Goal: Information Seeking & Learning: Find specific fact

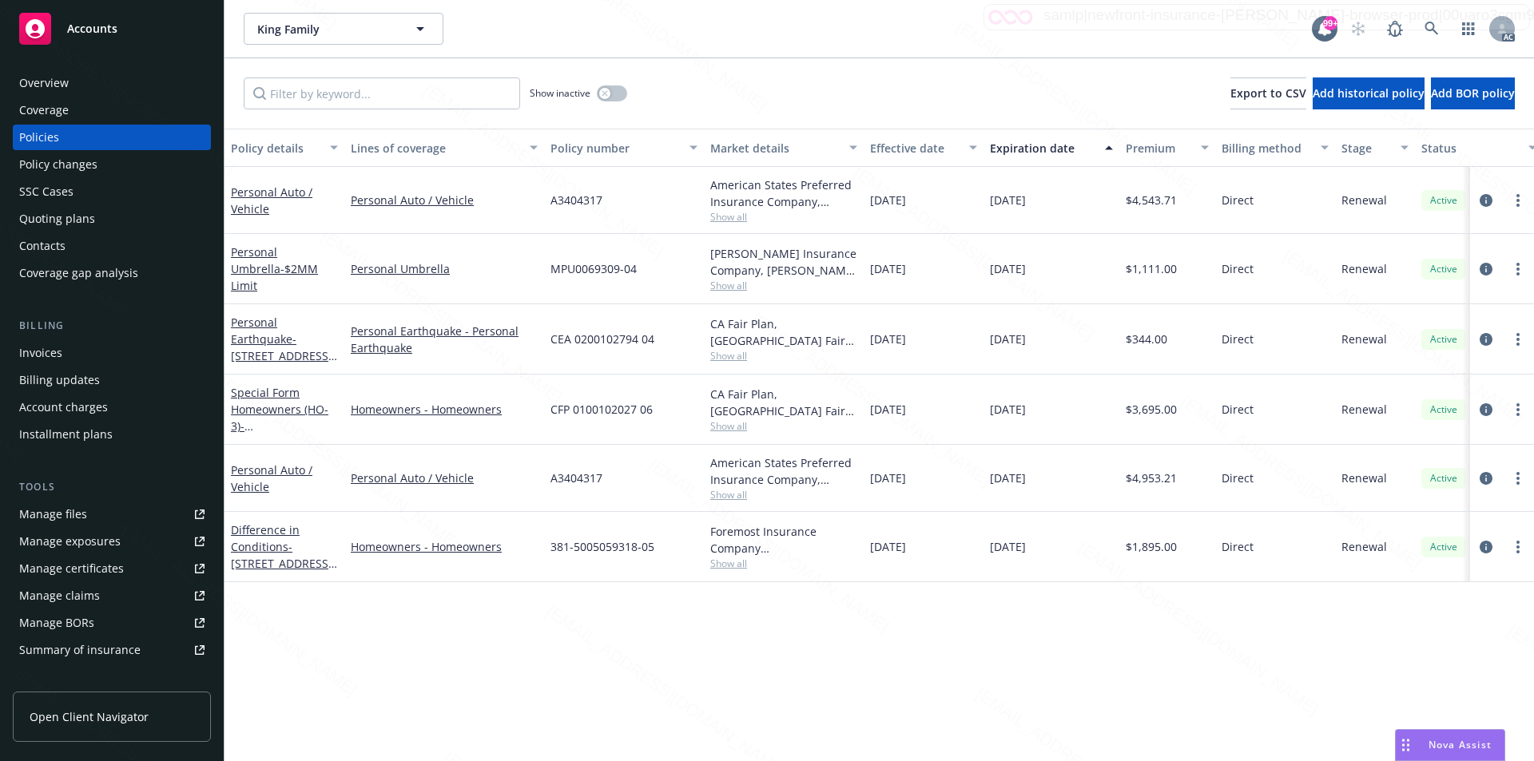
click at [122, 88] on div "Overview" at bounding box center [111, 83] width 185 height 26
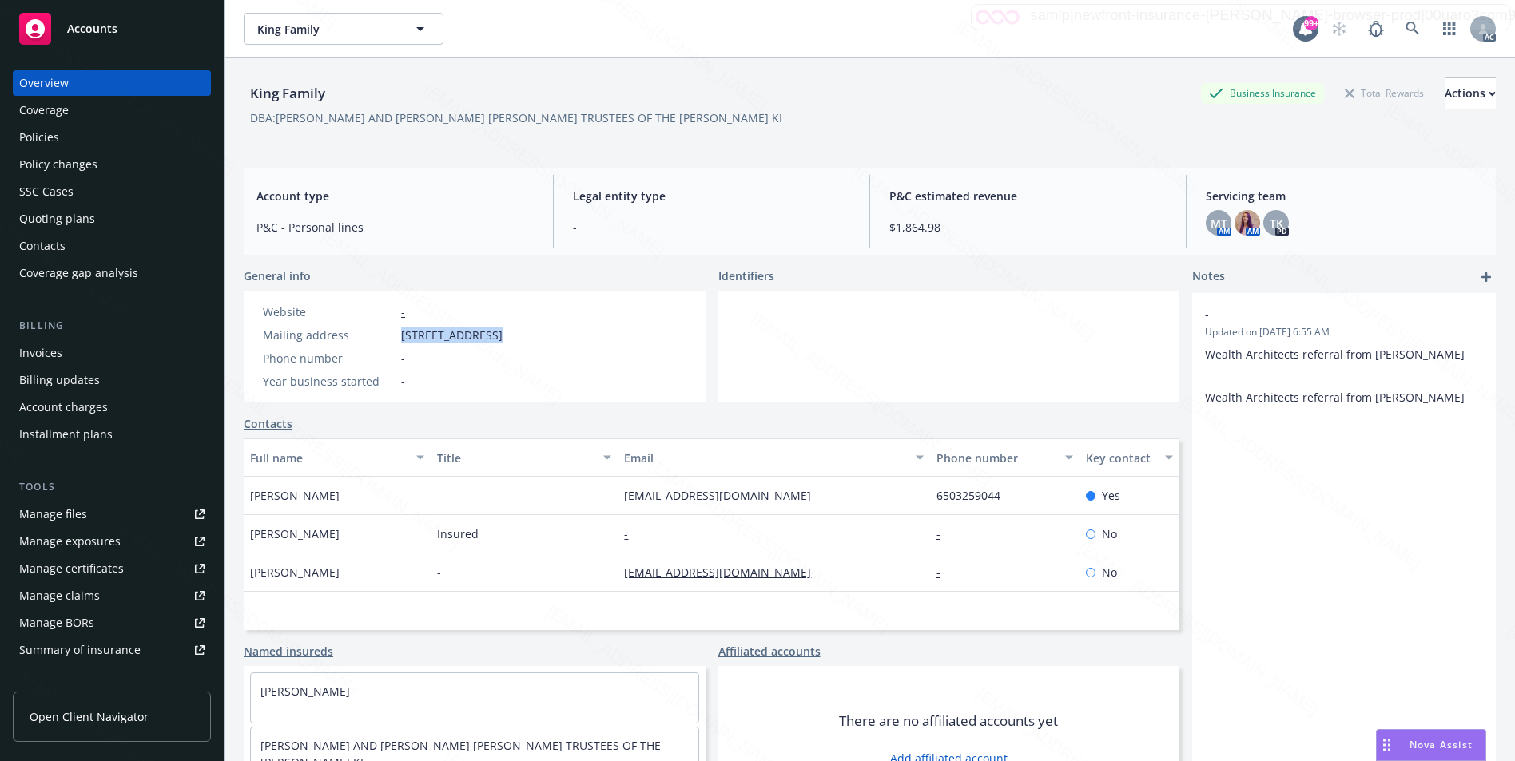
drag, startPoint x: 395, startPoint y: 336, endPoint x: 499, endPoint y: 338, distance: 103.1
click at [499, 339] on div "Mailing address [STREET_ADDRESS]" at bounding box center [382, 335] width 252 height 17
click at [54, 140] on div "Policies" at bounding box center [39, 138] width 40 height 26
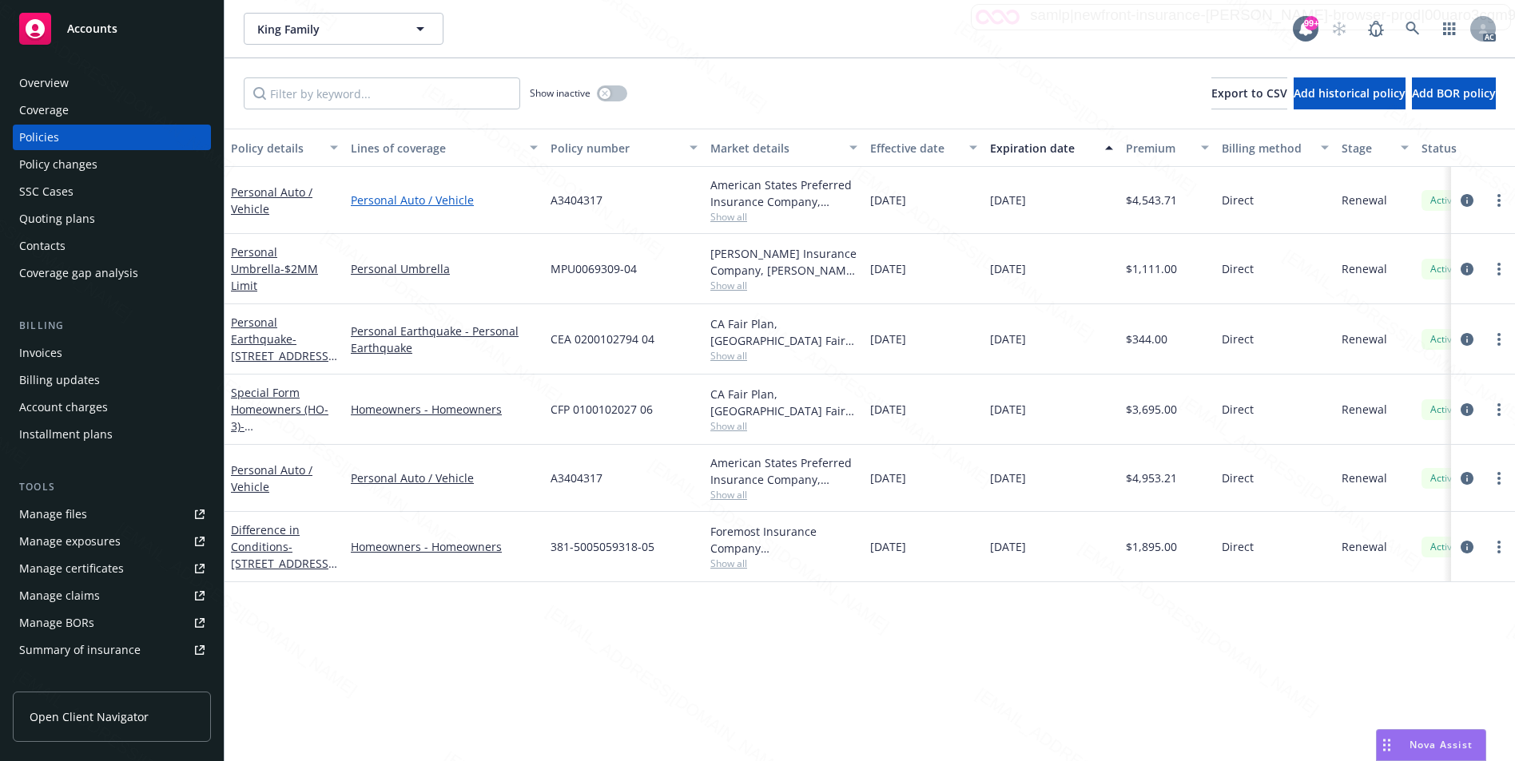
click at [438, 201] on link "Personal Auto / Vehicle" at bounding box center [444, 200] width 187 height 17
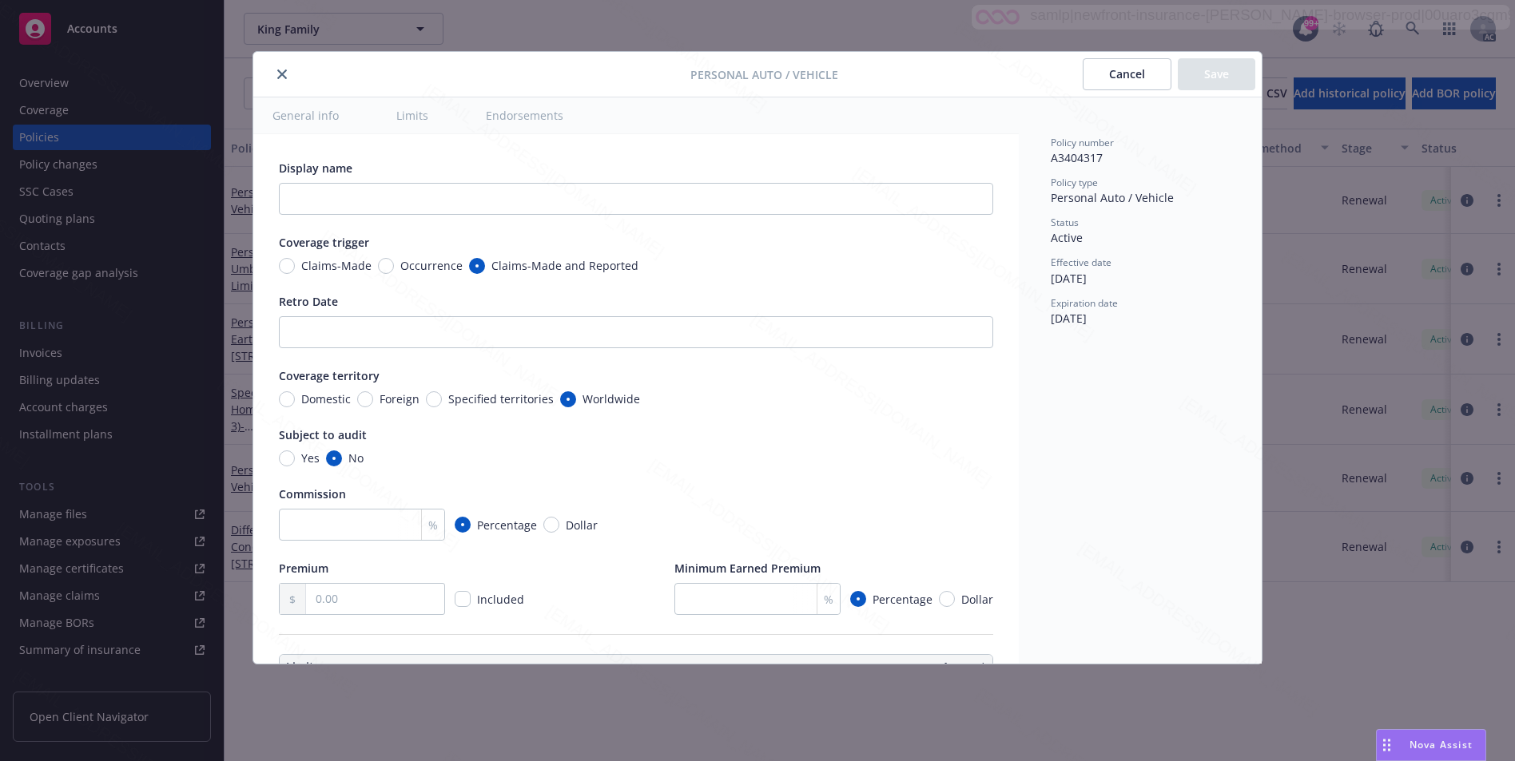
type textarea "x"
click at [1111, 72] on button "Cancel" at bounding box center [1127, 74] width 89 height 32
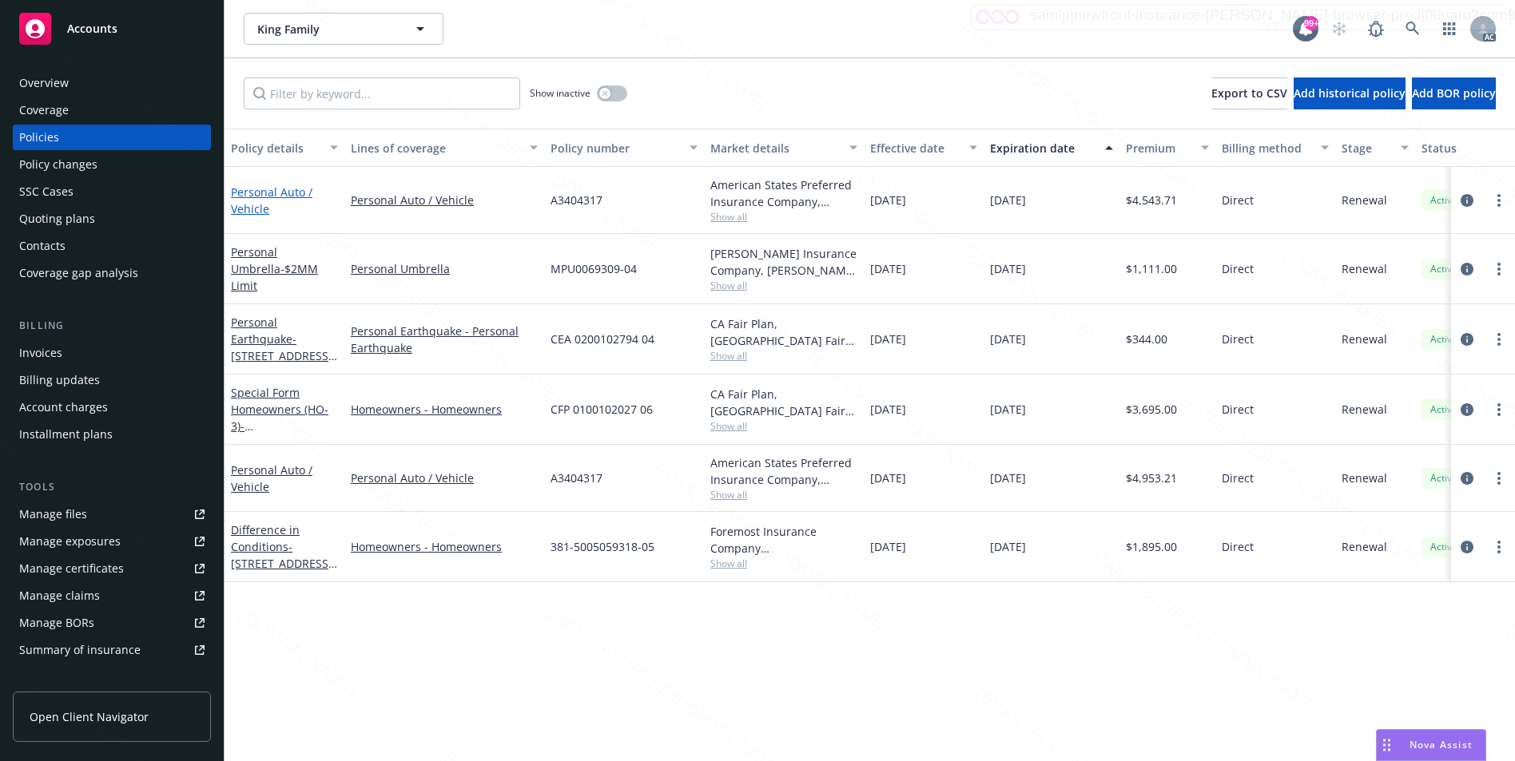
click at [244, 192] on link "Personal Auto / Vehicle" at bounding box center [271, 201] width 81 height 32
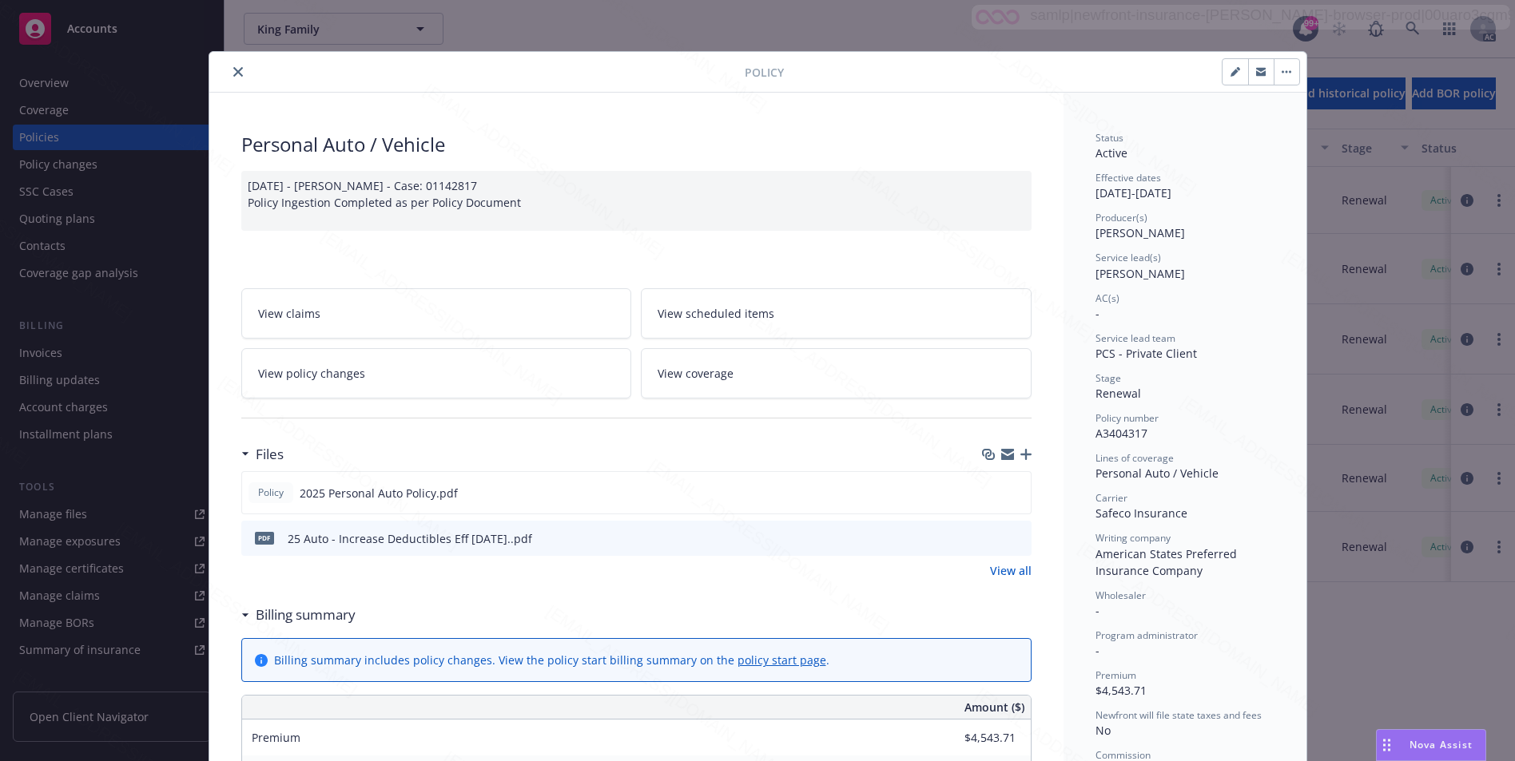
click at [233, 68] on icon "close" at bounding box center [238, 72] width 10 height 10
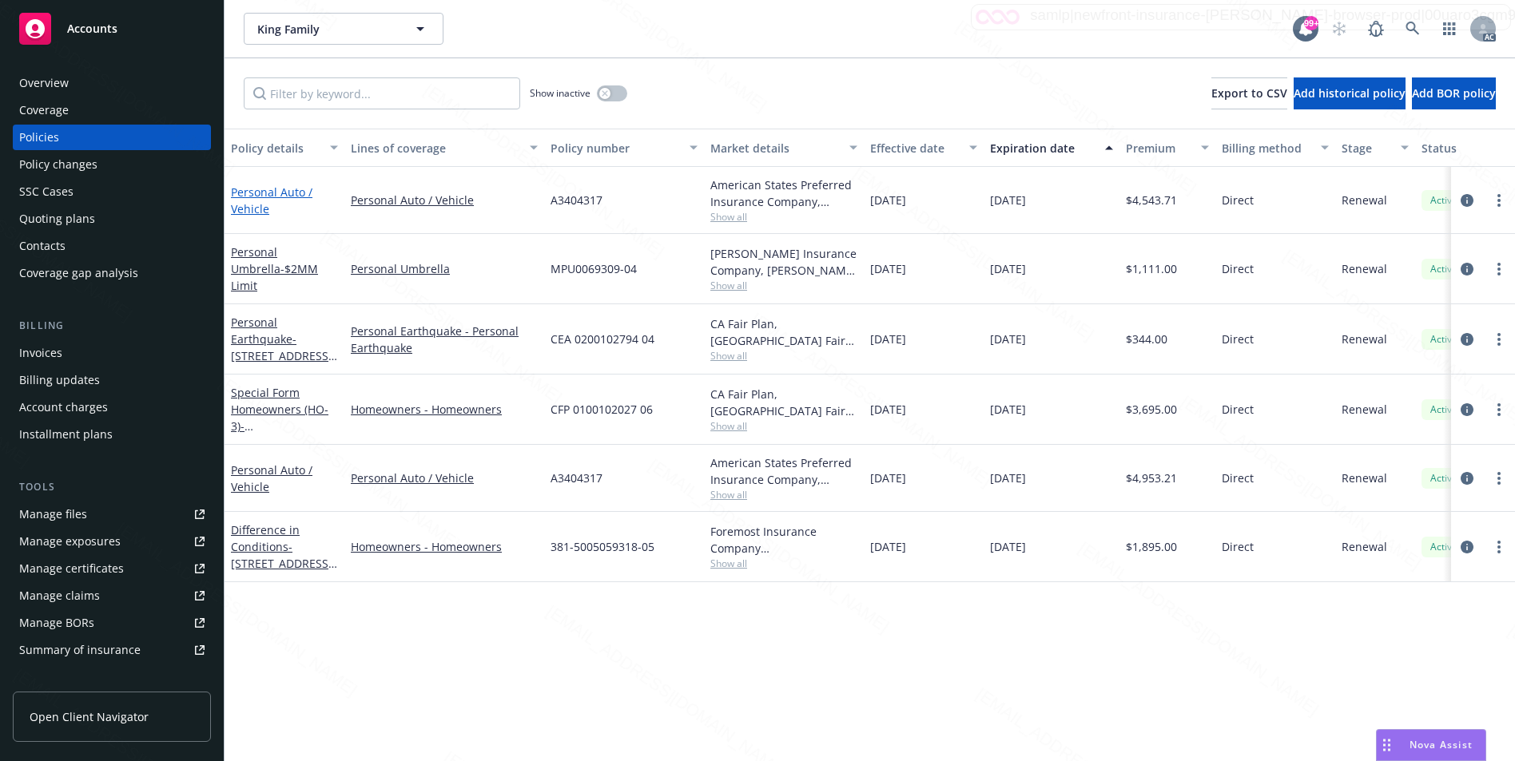
click at [252, 197] on link "Personal Auto / Vehicle" at bounding box center [271, 201] width 81 height 32
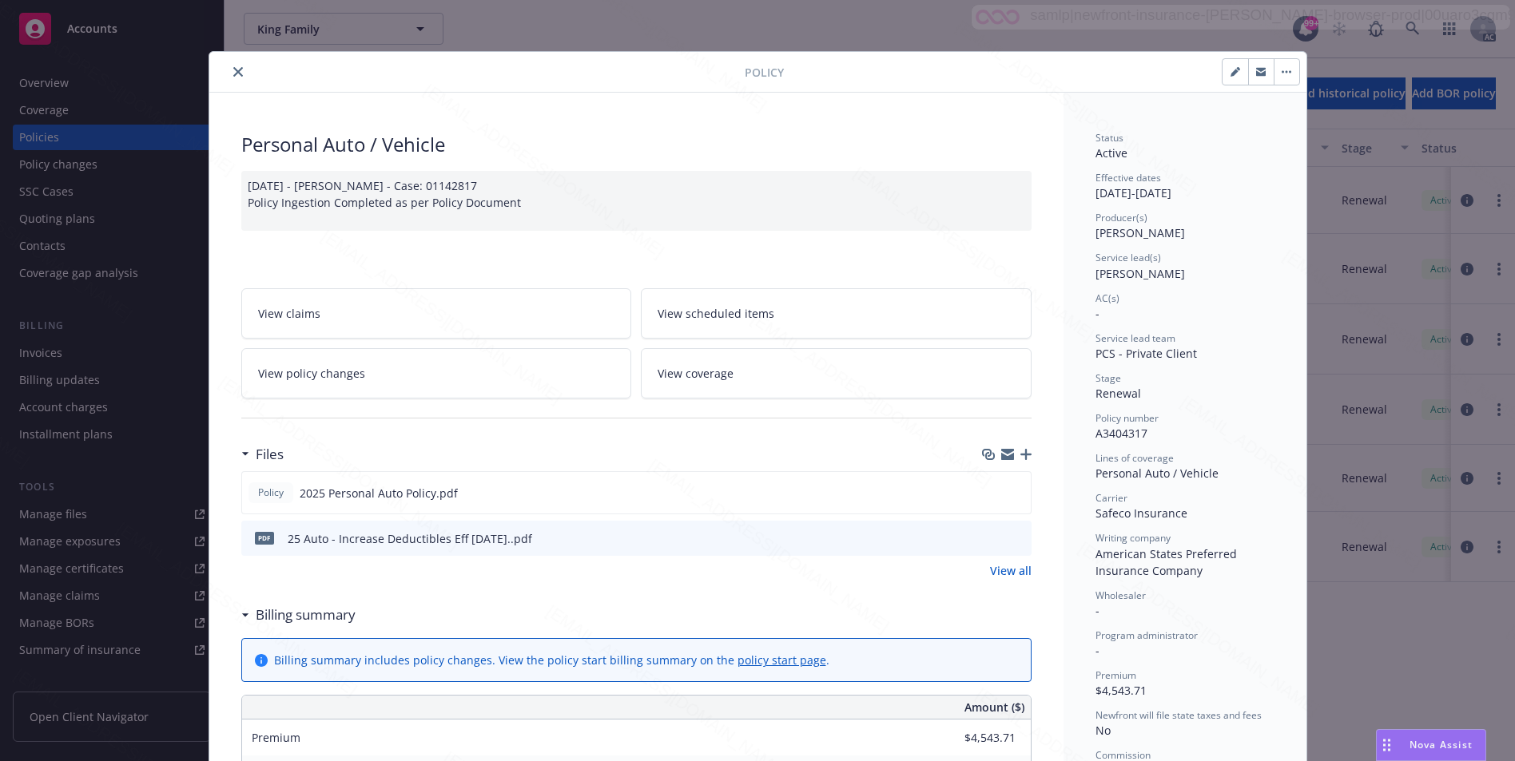
click at [308, 620] on h3 "Billing summary" at bounding box center [306, 615] width 100 height 21
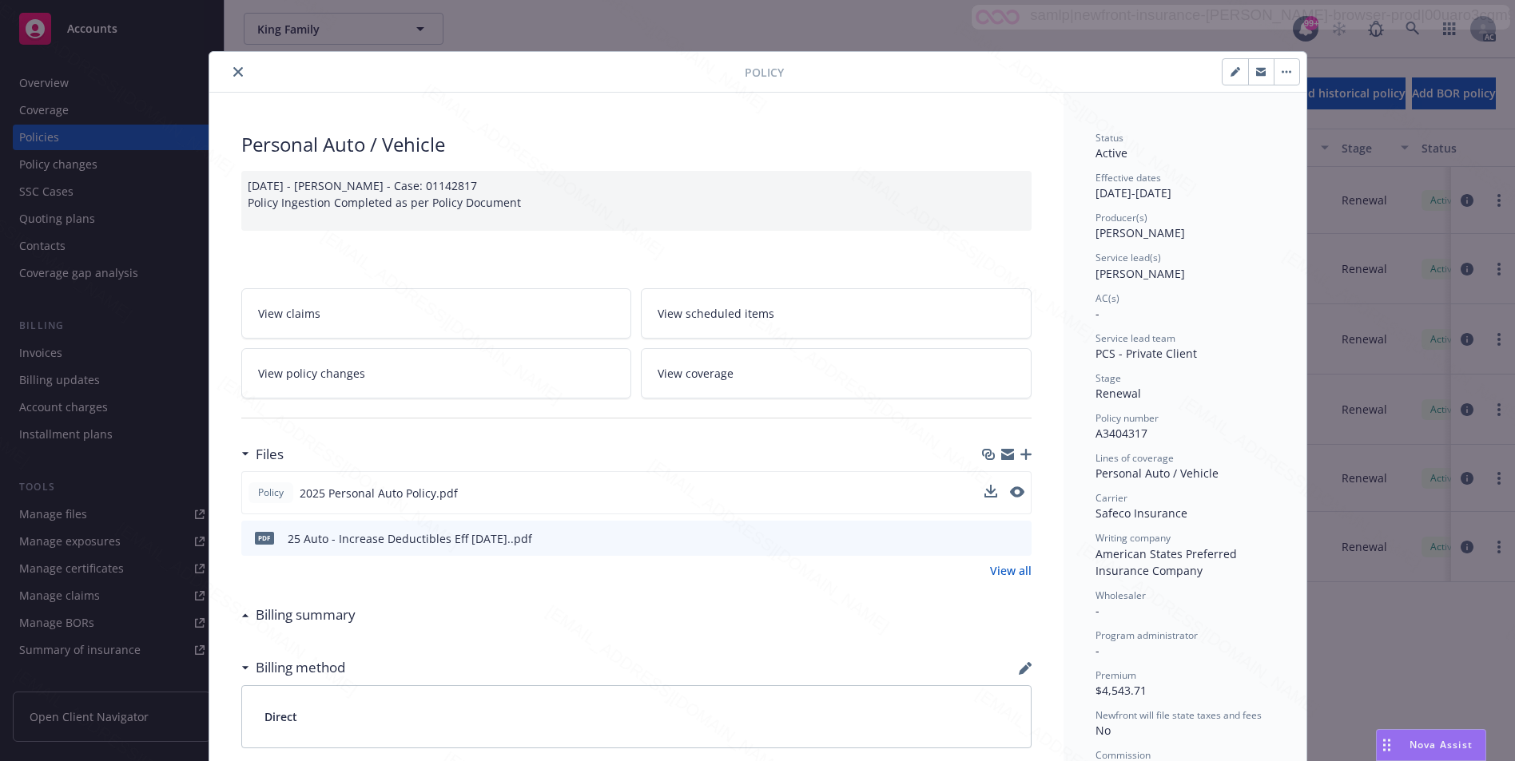
scroll to position [160, 0]
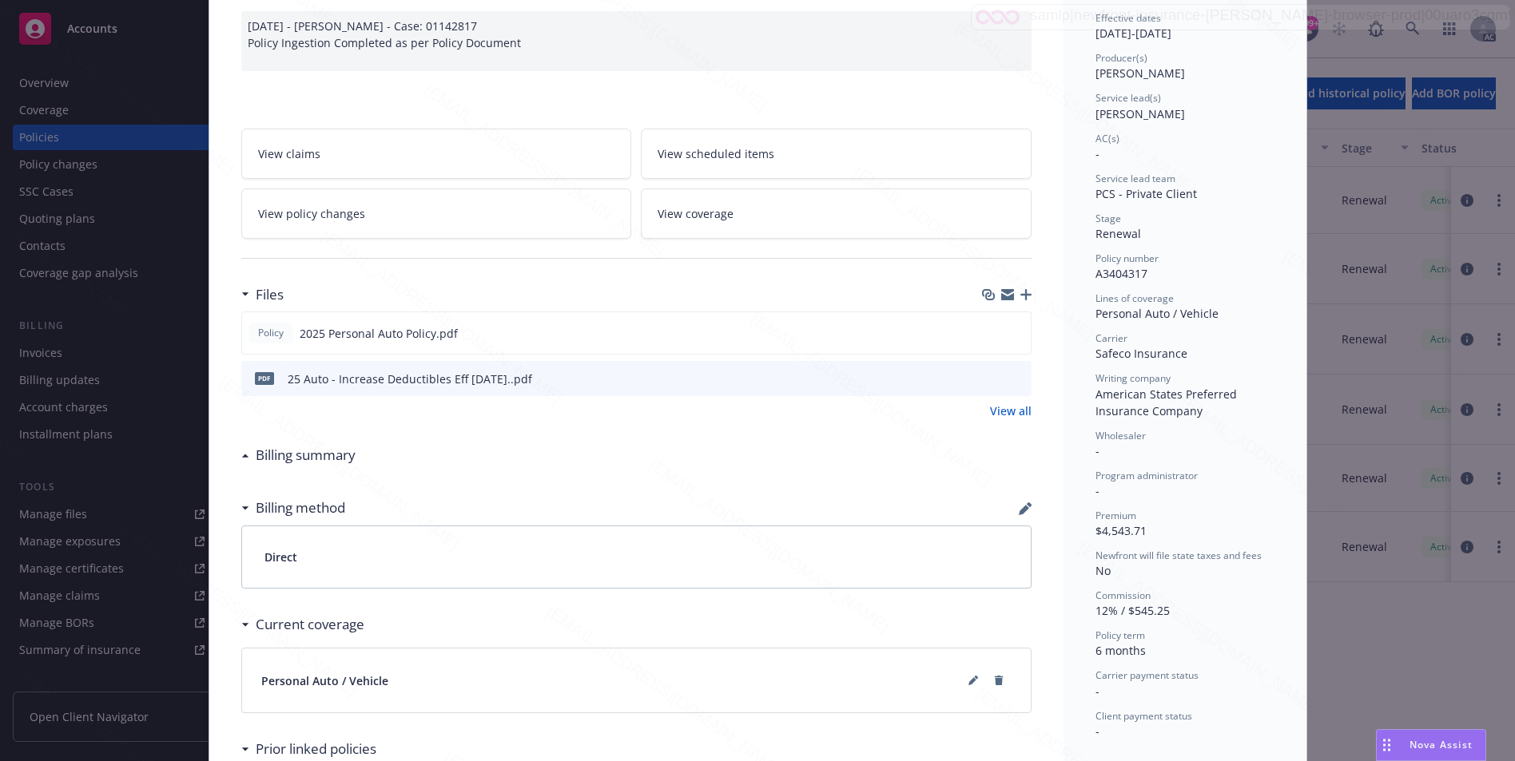
click at [262, 509] on h3 "Billing method" at bounding box center [300, 508] width 89 height 21
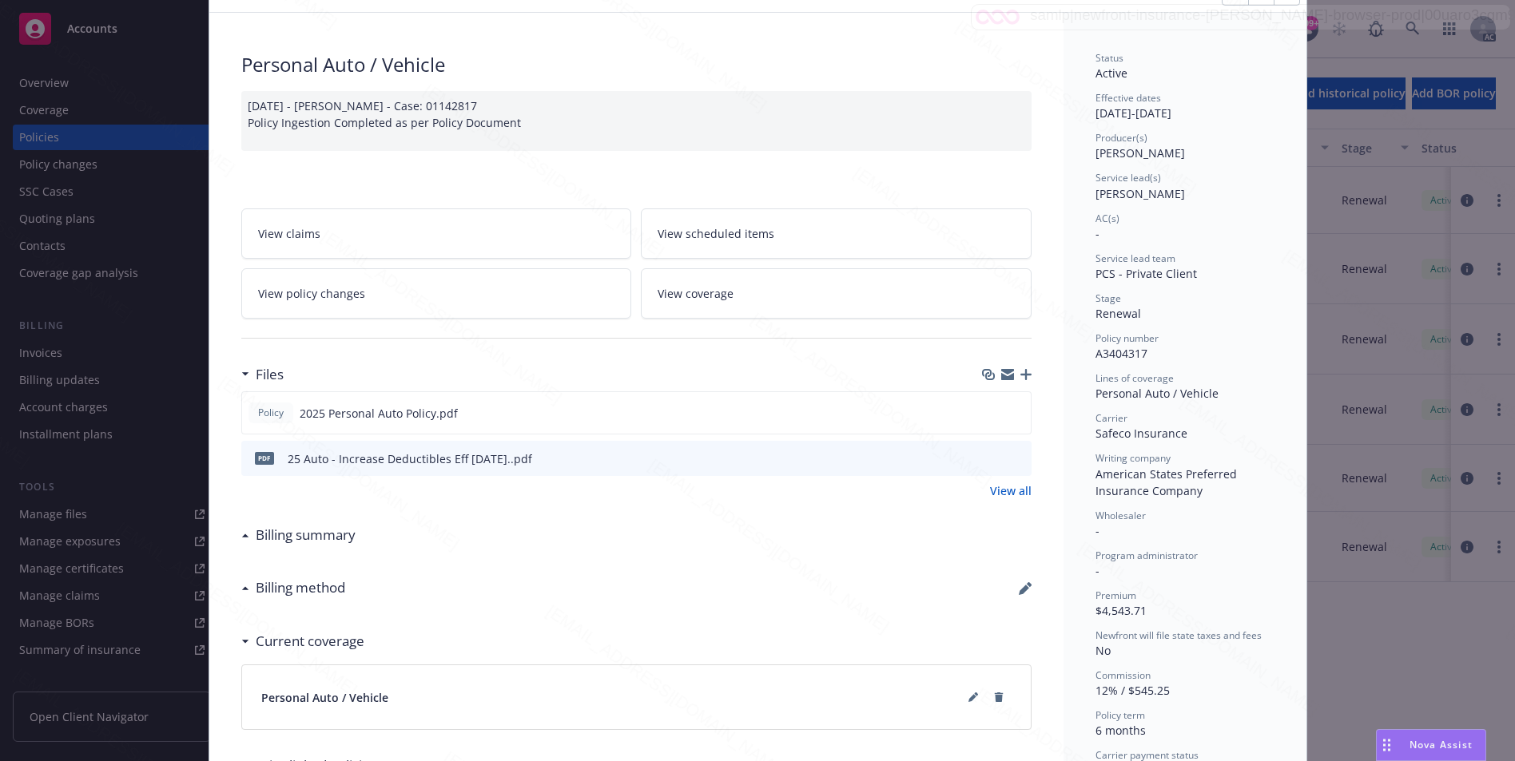
scroll to position [0, 0]
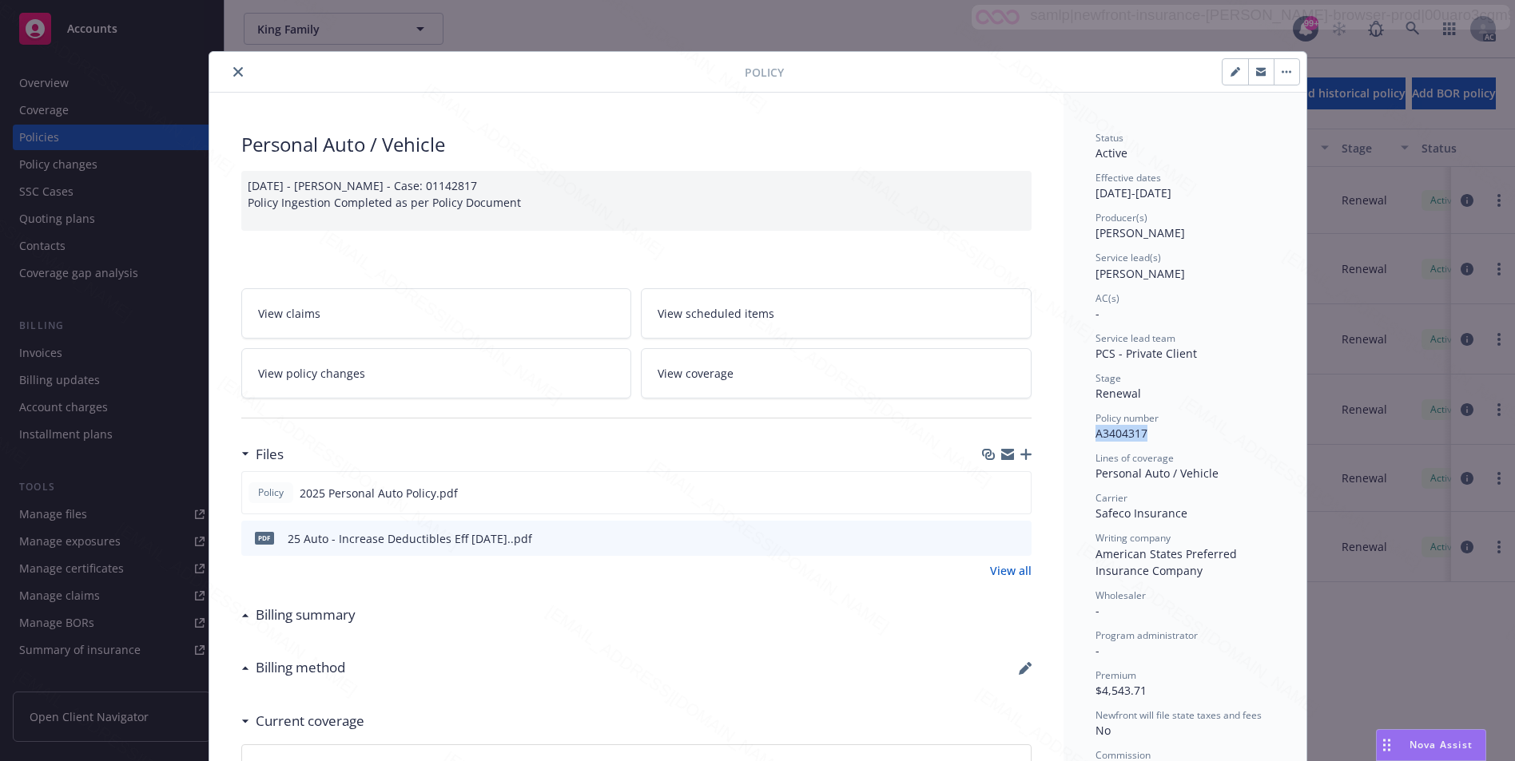
drag, startPoint x: 1139, startPoint y: 435, endPoint x: 1084, endPoint y: 429, distance: 55.5
click at [1084, 429] on div "Status Active Effective dates [DATE] - [DATE] Producer(s) [PERSON_NAME] Service…" at bounding box center [1184, 660] width 243 height 1135
copy span "A3404317"
drag, startPoint x: 1147, startPoint y: 189, endPoint x: 1087, endPoint y: 193, distance: 60.0
click at [1087, 193] on div "Status Active Effective dates [DATE] - [DATE] Producer(s) [PERSON_NAME] Service…" at bounding box center [1184, 660] width 243 height 1135
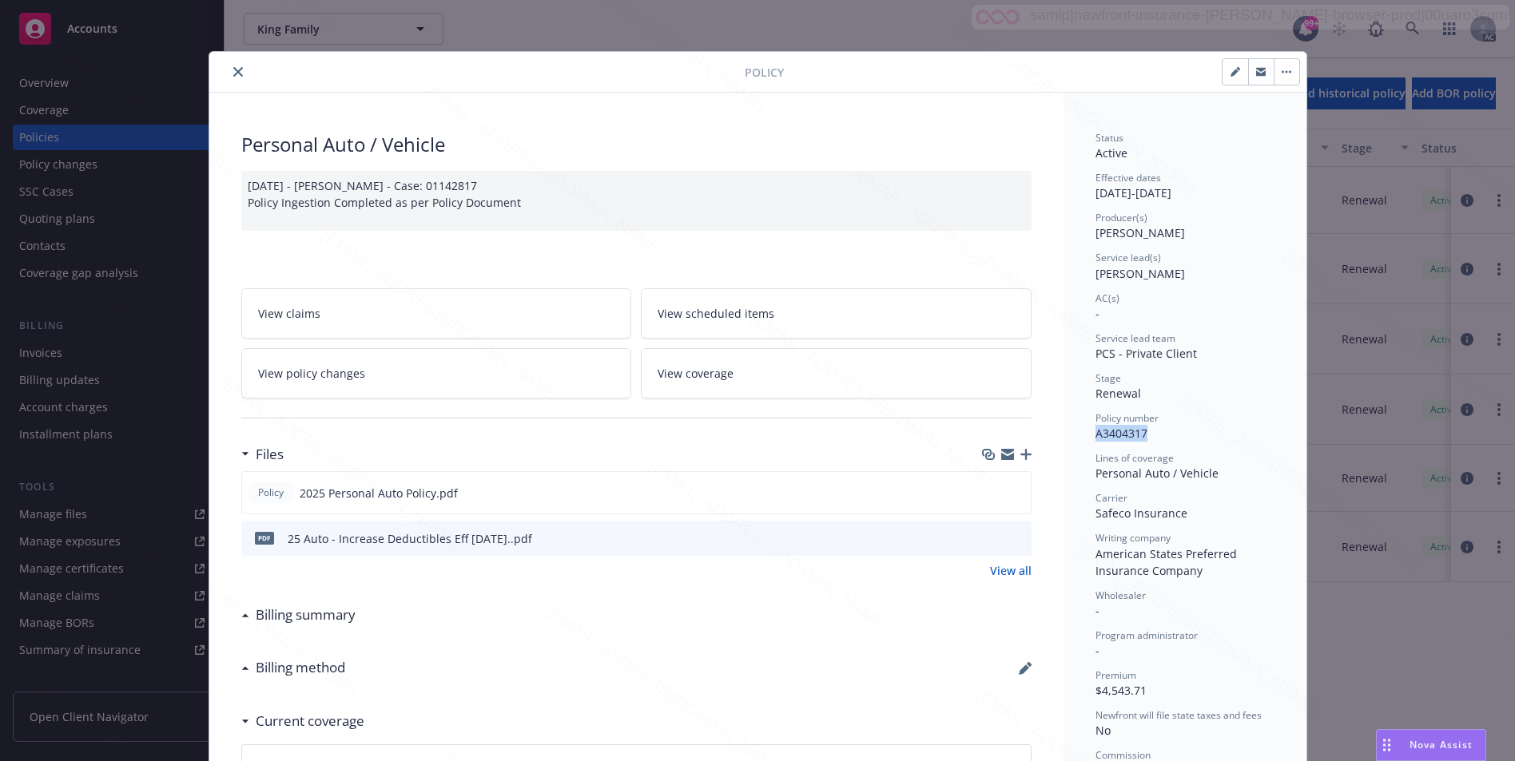
copy div "[DATE]"
click at [1135, 435] on span "A3404317" at bounding box center [1121, 433] width 52 height 15
drag, startPoint x: 1142, startPoint y: 431, endPoint x: 1078, endPoint y: 436, distance: 64.9
click at [1078, 436] on div "Status Active Effective dates [DATE] - [DATE] Producer(s) [PERSON_NAME] Service…" at bounding box center [1184, 660] width 243 height 1135
click at [1000, 77] on div at bounding box center [1042, 71] width 516 height 27
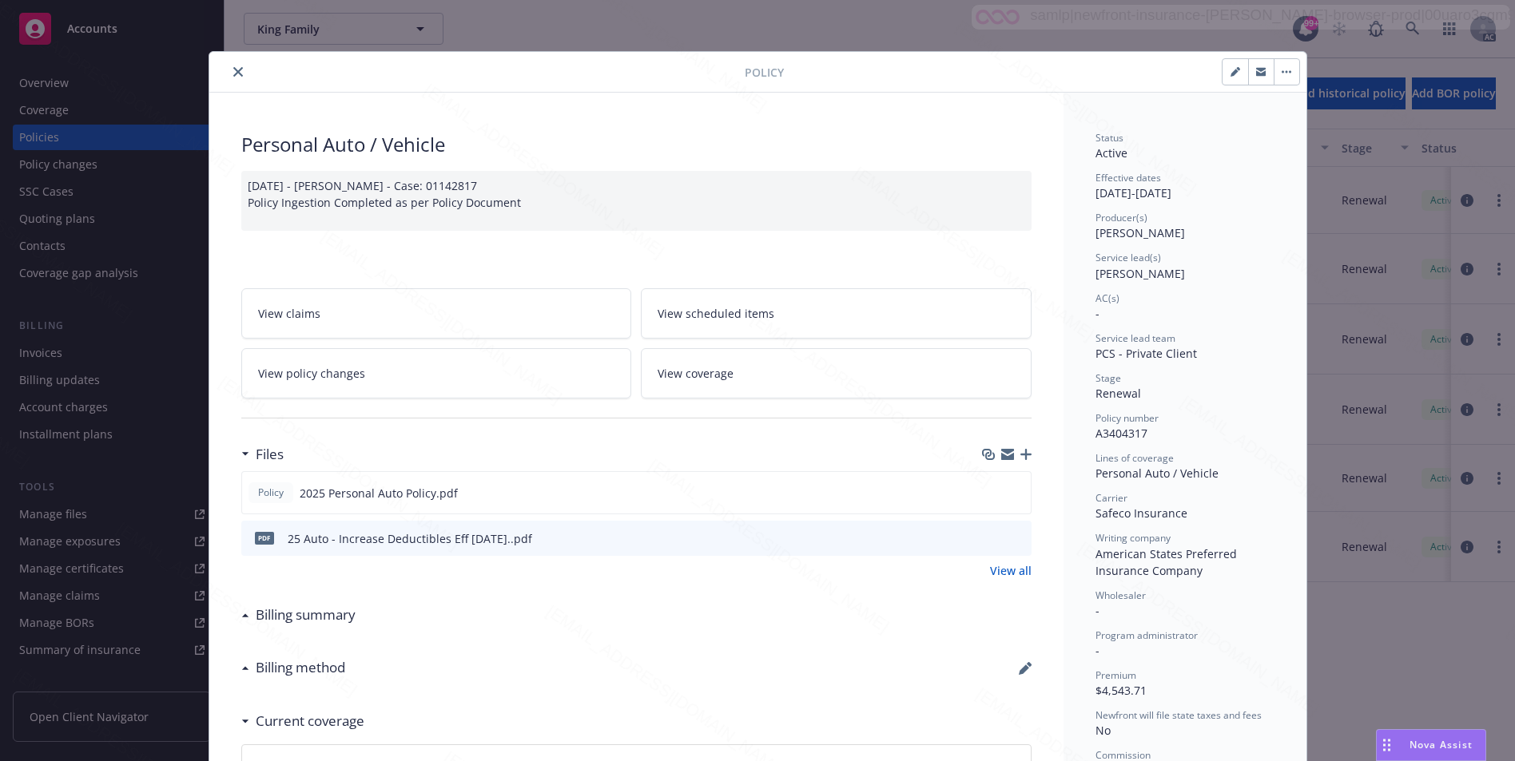
click at [234, 69] on icon "close" at bounding box center [238, 72] width 10 height 10
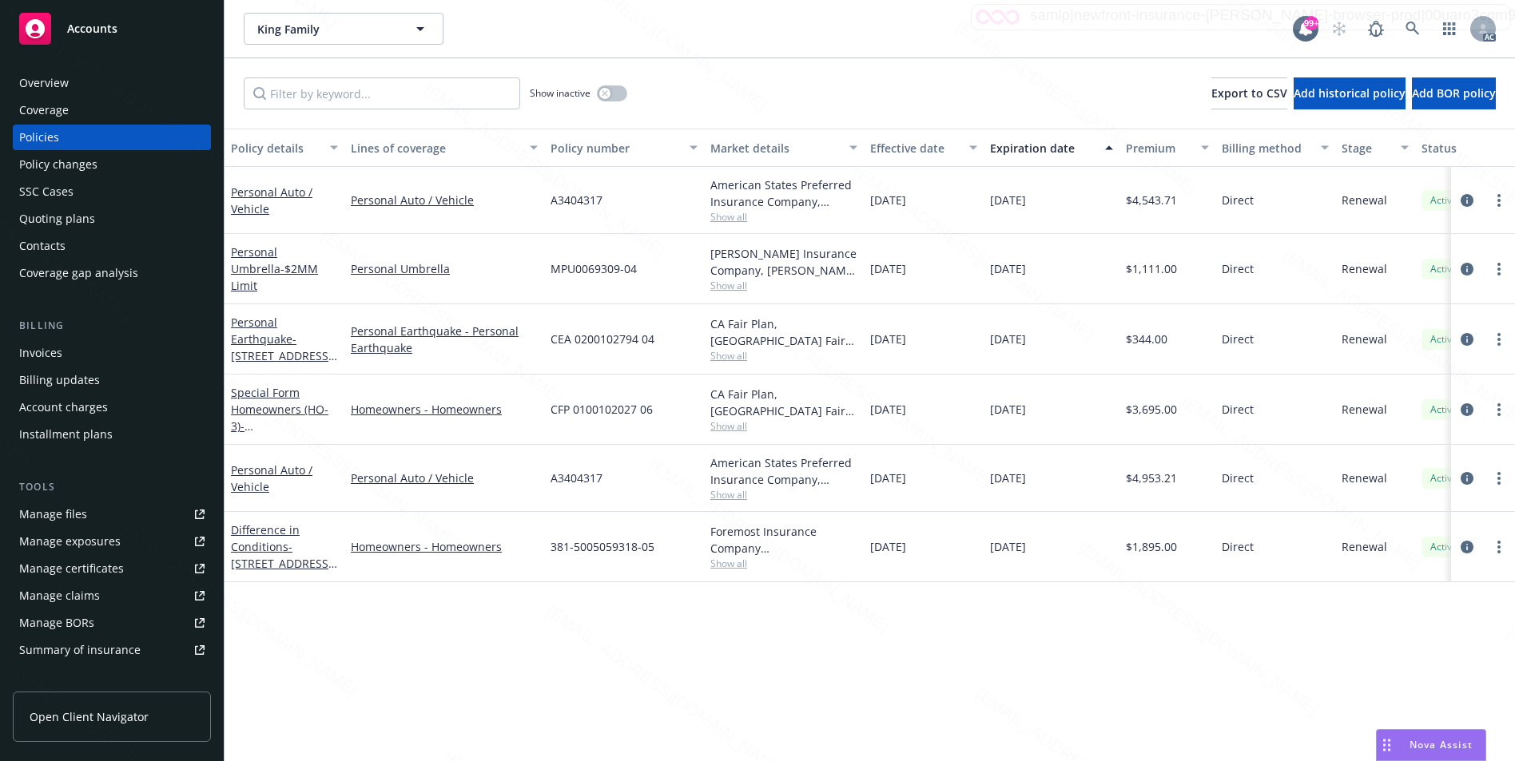
click at [716, 30] on div "King Family King Family" at bounding box center [768, 29] width 1049 height 32
click at [266, 260] on link "Personal Umbrella - $2MM Limit" at bounding box center [274, 268] width 87 height 49
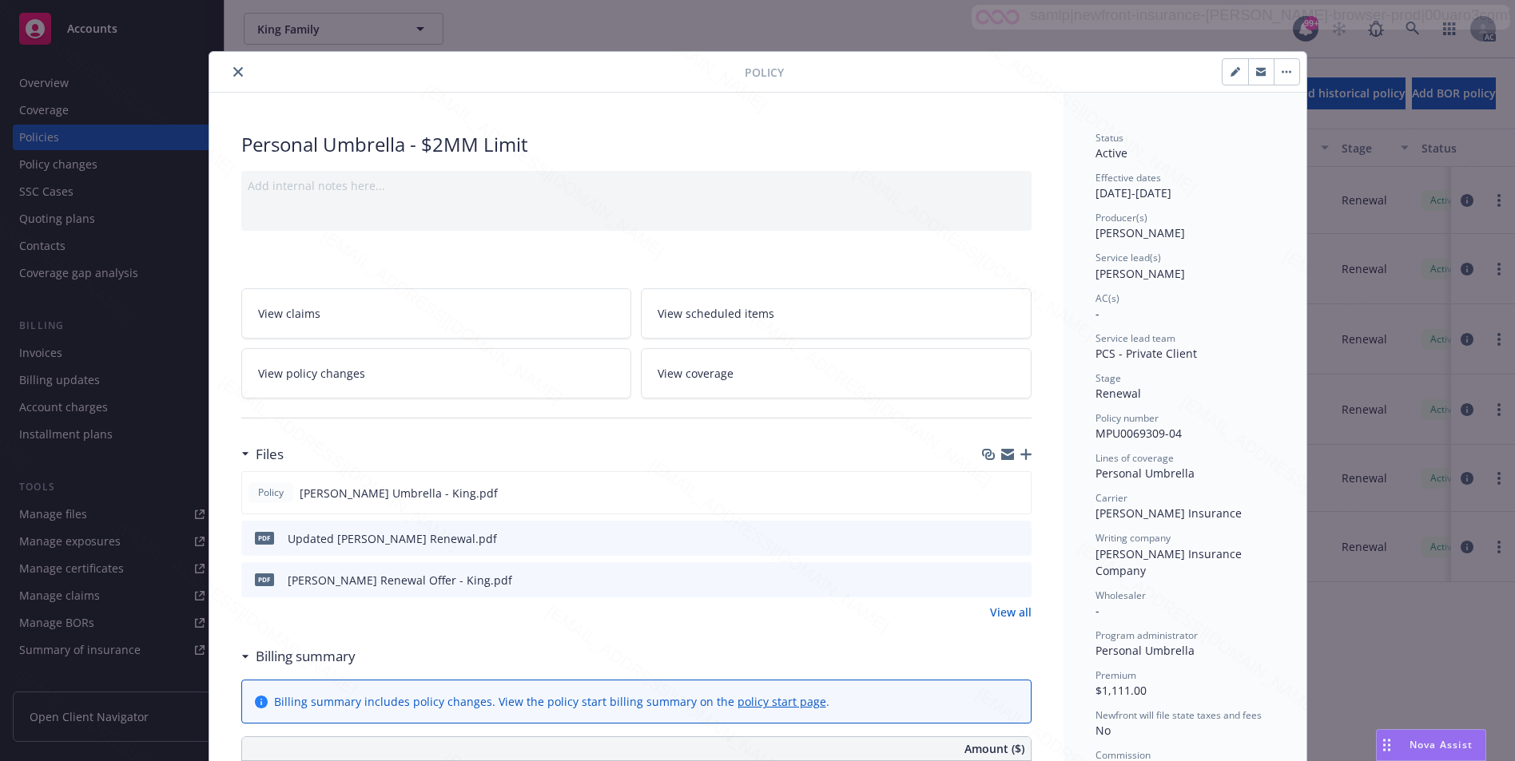
click at [307, 655] on h3 "Billing summary" at bounding box center [306, 656] width 100 height 21
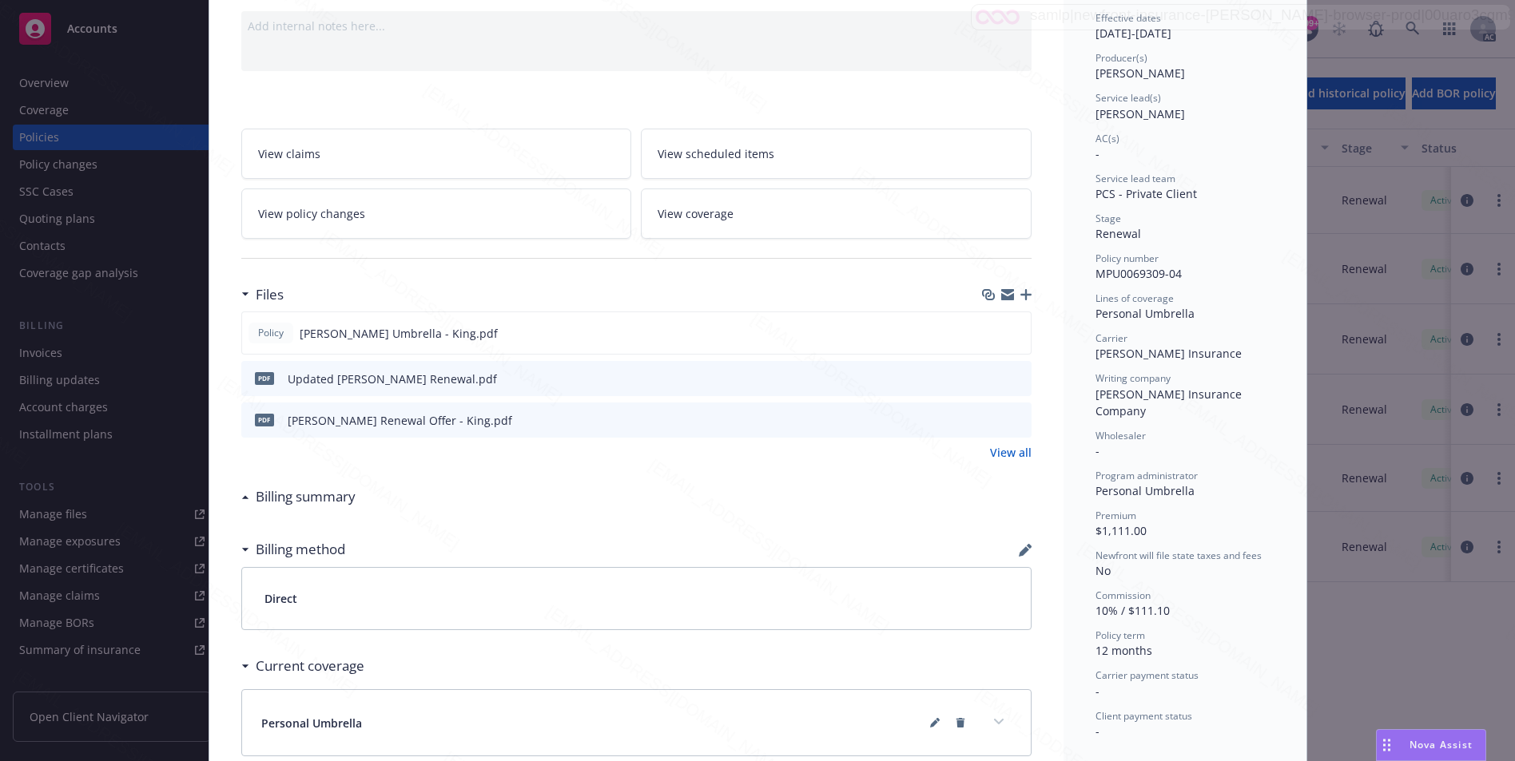
scroll to position [240, 0]
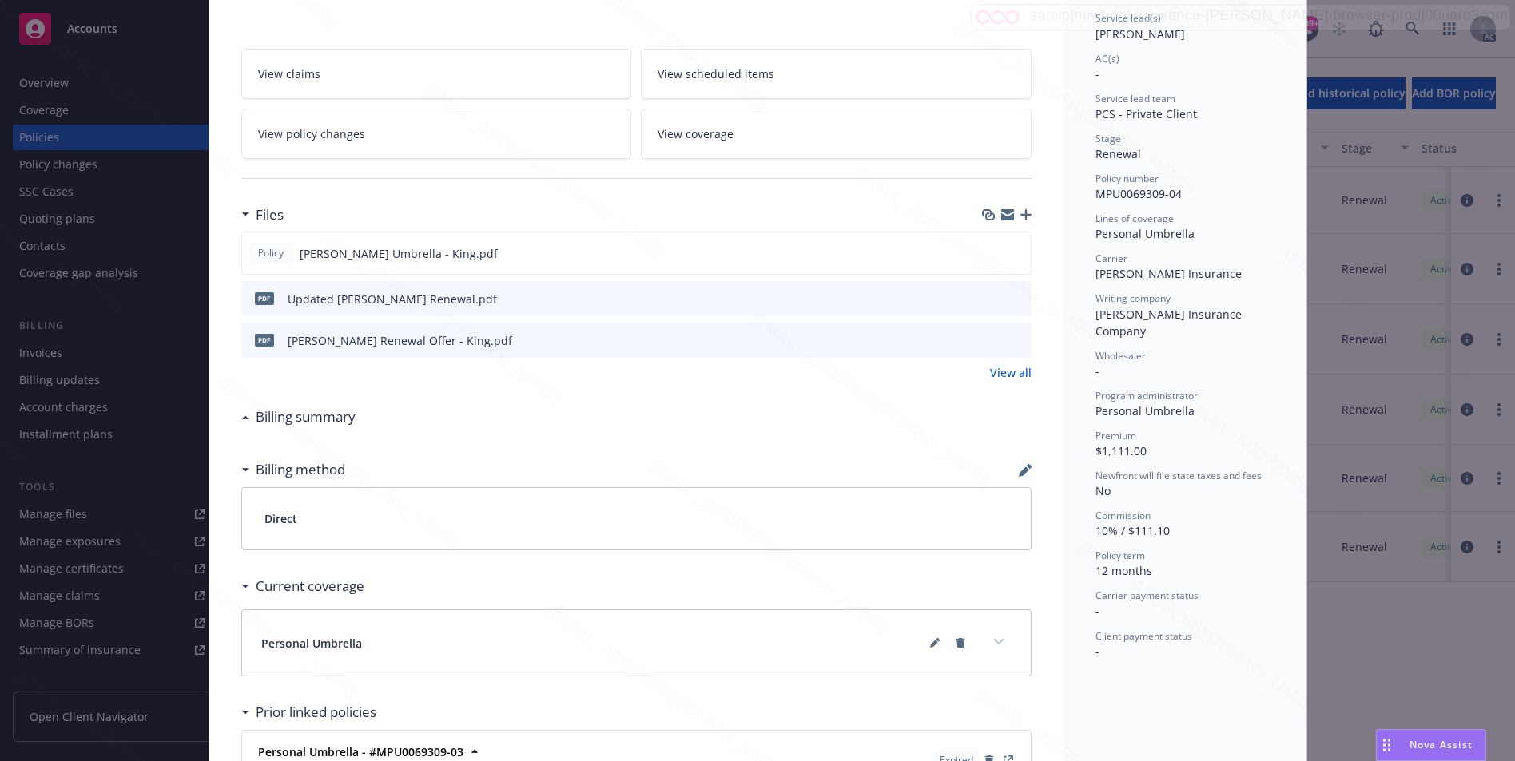
click at [300, 420] on h3 "Billing summary" at bounding box center [306, 417] width 100 height 21
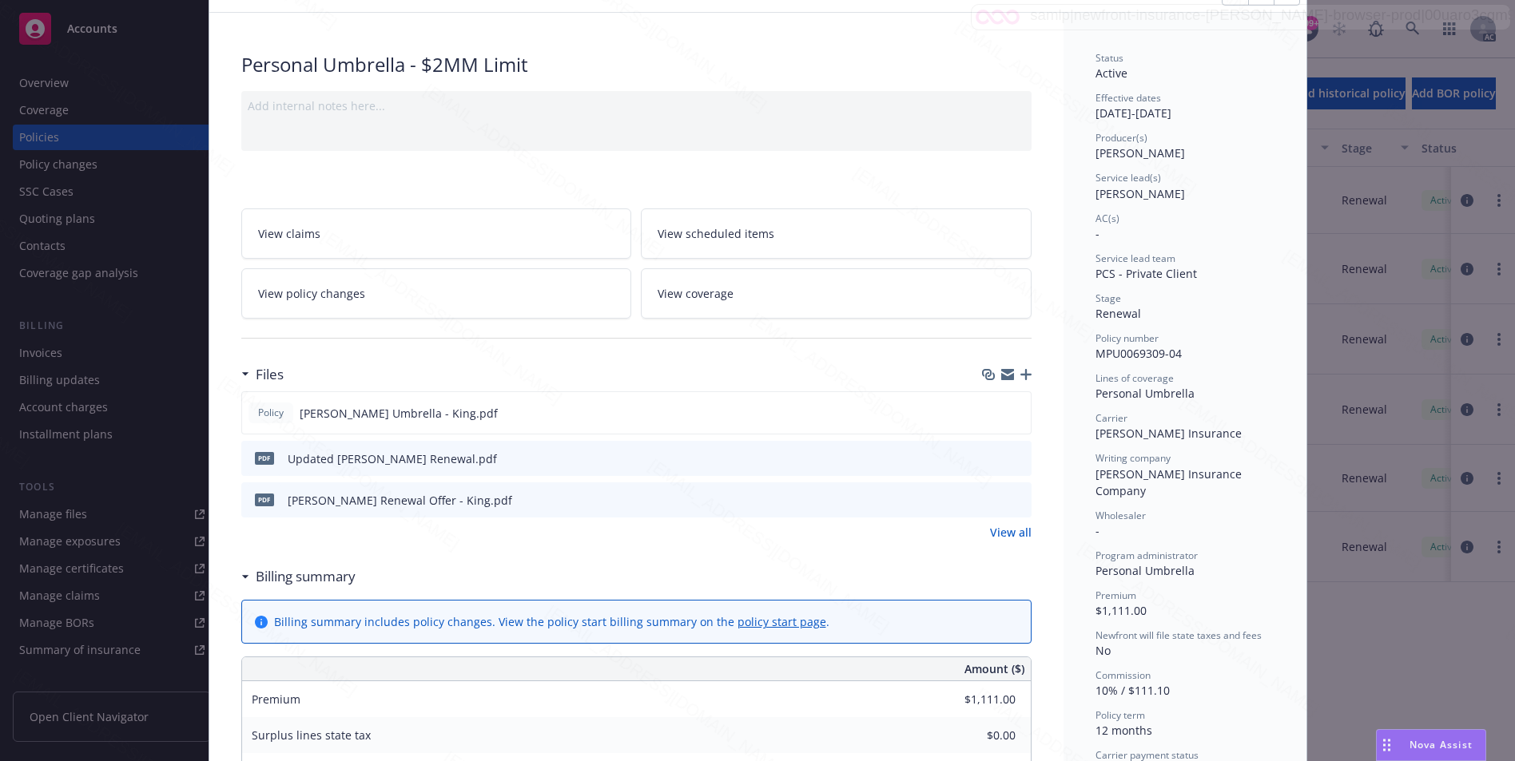
scroll to position [0, 0]
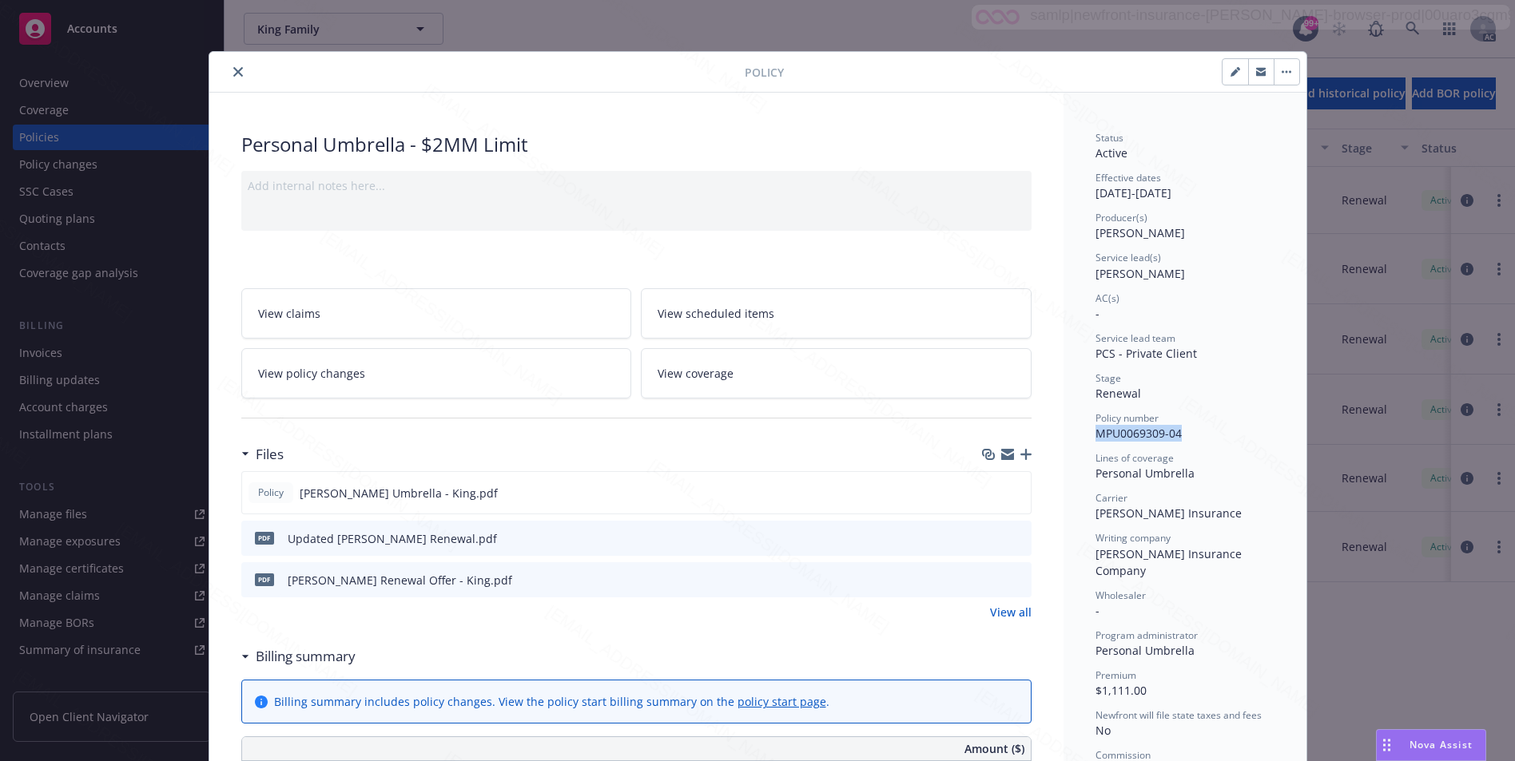
drag, startPoint x: 1162, startPoint y: 435, endPoint x: 1079, endPoint y: 442, distance: 83.3
copy span "MPU0069309-04"
click at [233, 72] on icon "close" at bounding box center [238, 72] width 10 height 10
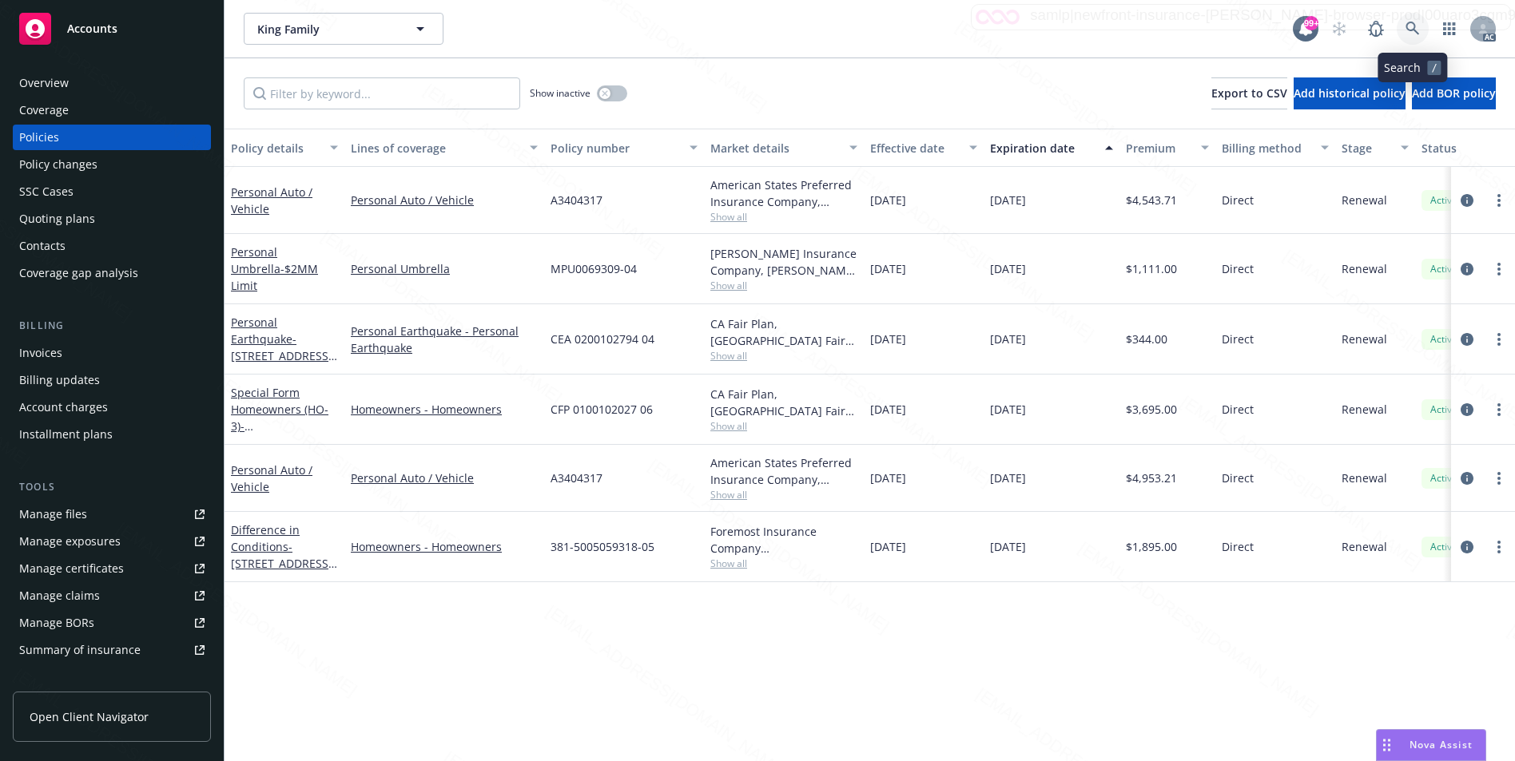
click at [1409, 30] on icon at bounding box center [1412, 29] width 14 height 14
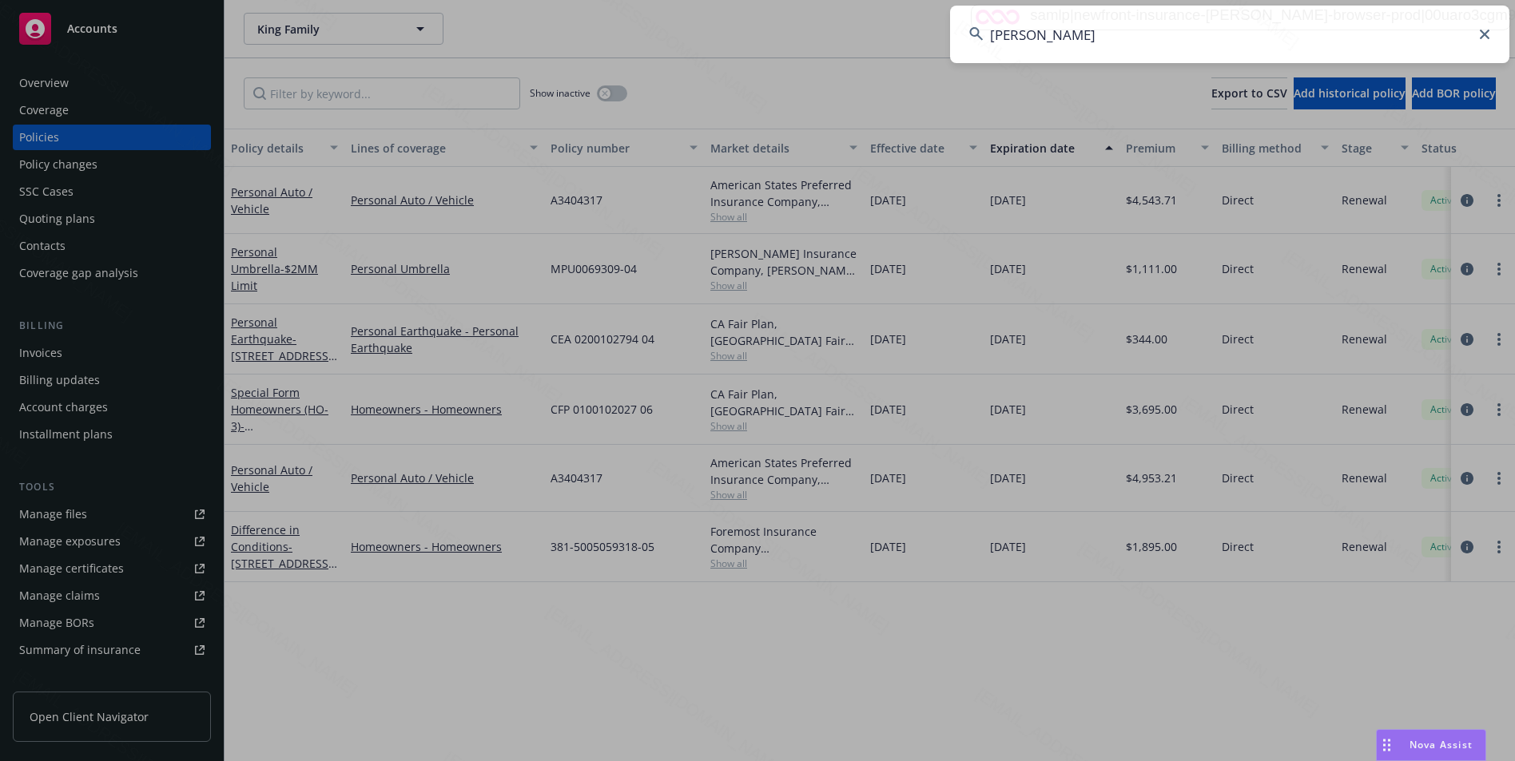
type input "[PERSON_NAME]"
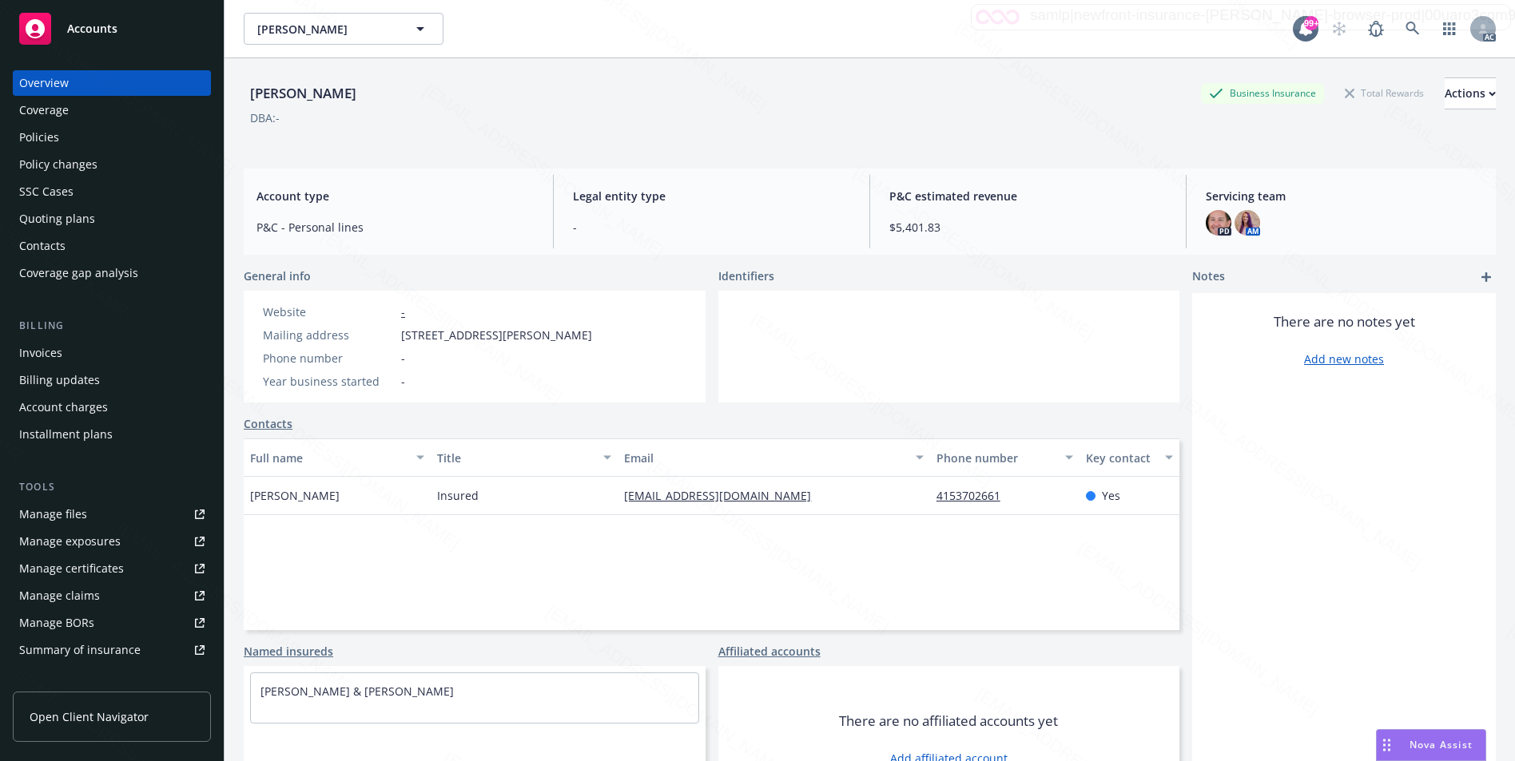
click at [77, 139] on div "Policies" at bounding box center [111, 138] width 185 height 26
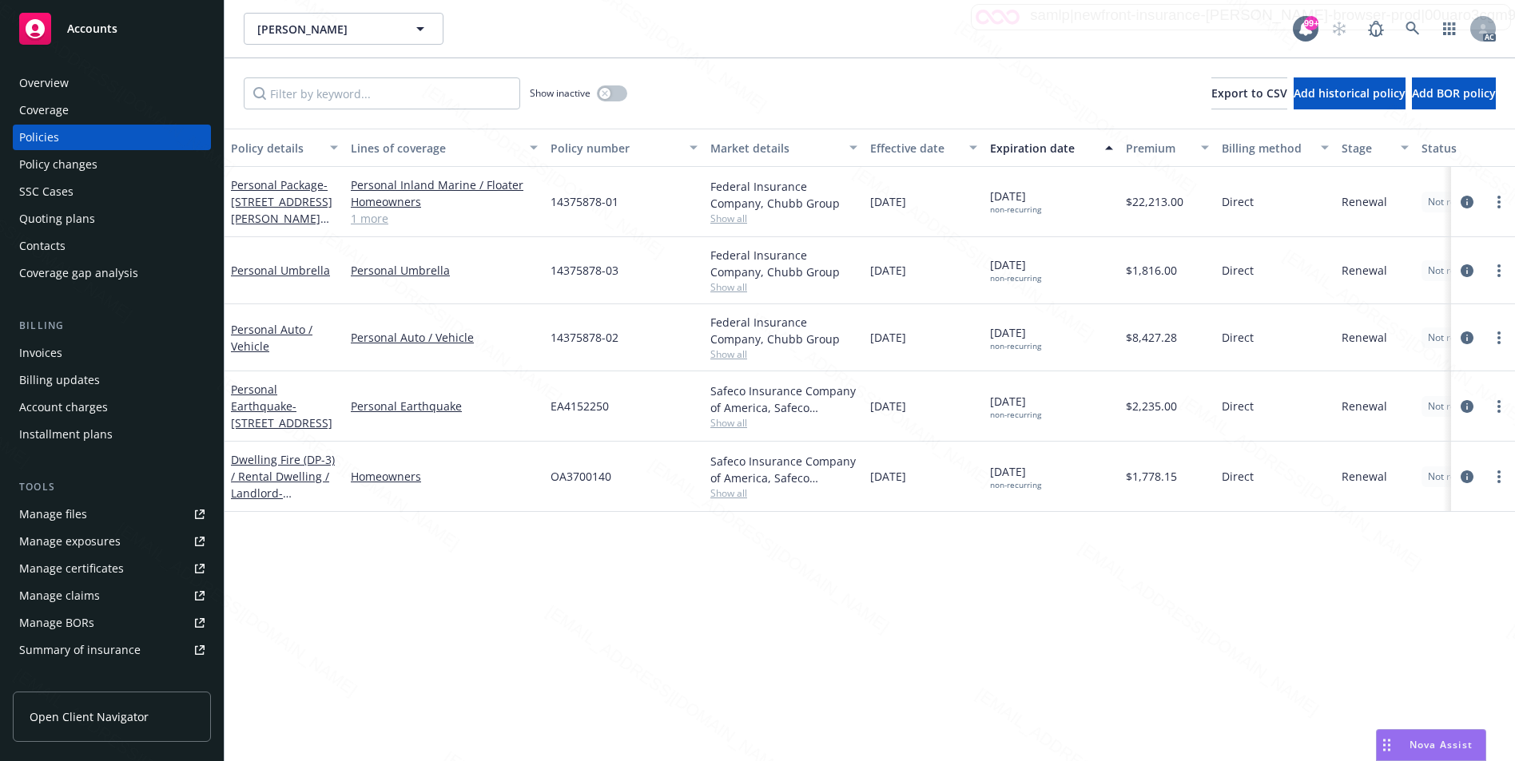
click at [927, 589] on div "Policy details Lines of coverage Policy number Market details Effective date Ex…" at bounding box center [869, 445] width 1290 height 633
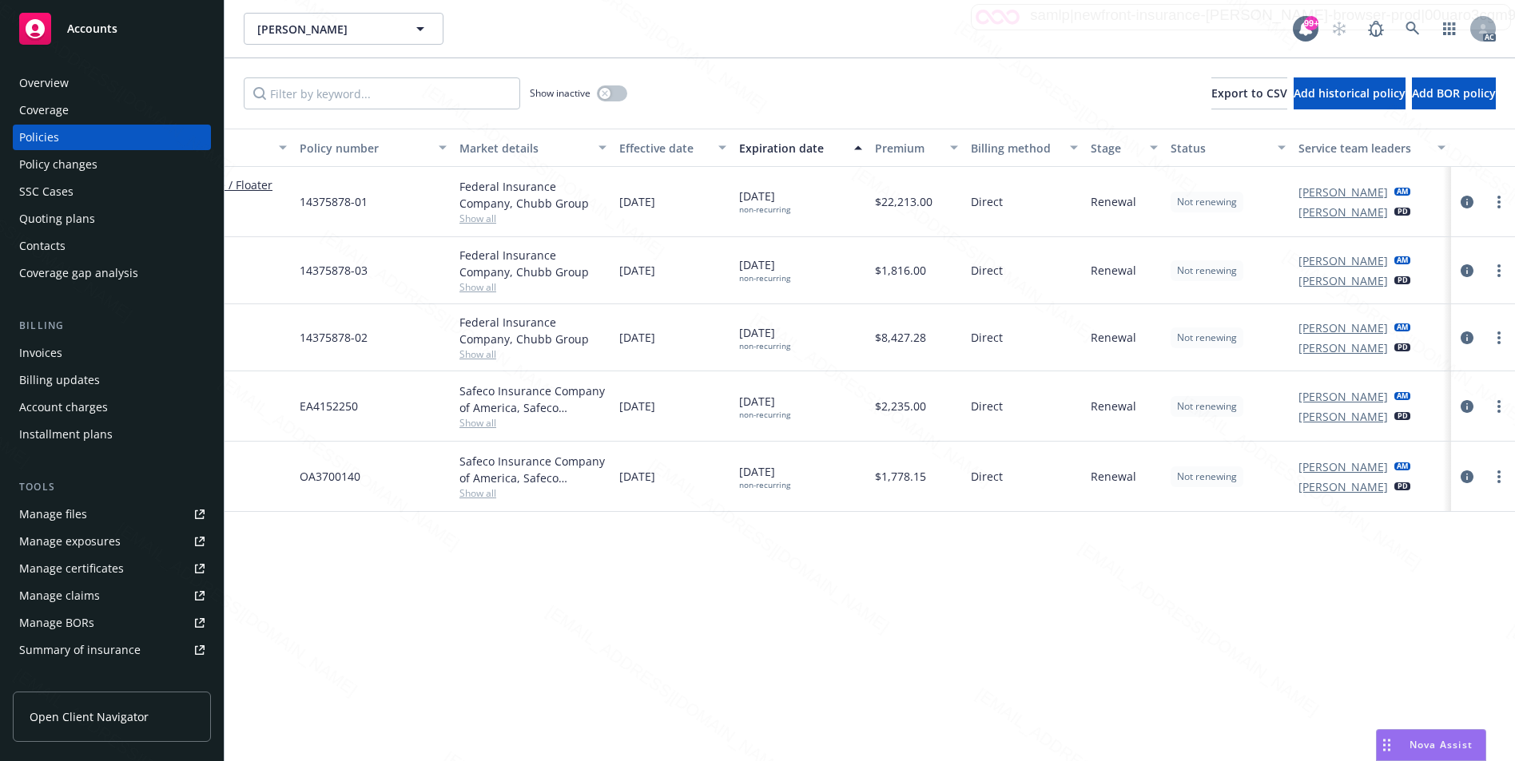
scroll to position [0, 231]
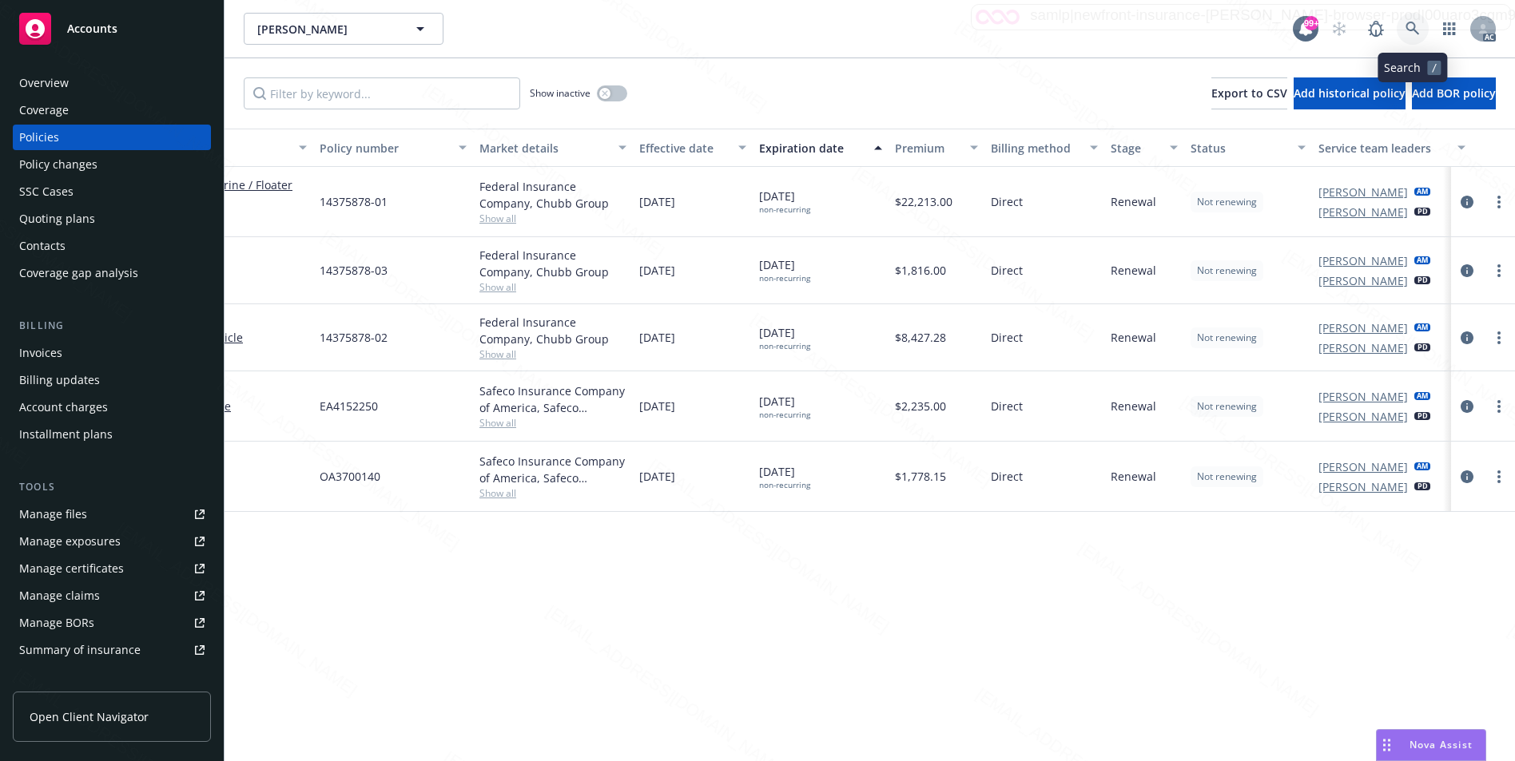
click at [1407, 26] on icon at bounding box center [1412, 29] width 14 height 14
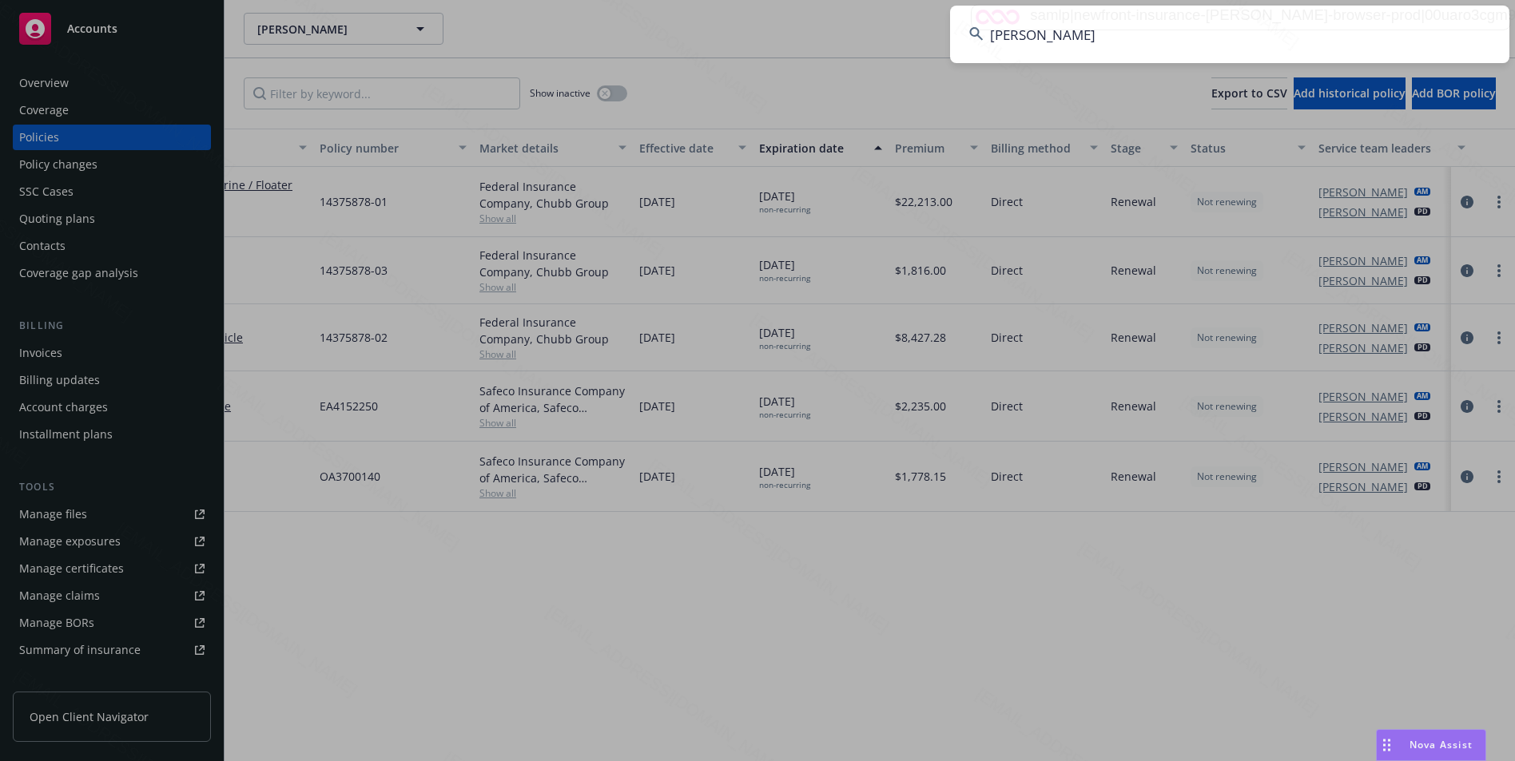
type input "[PERSON_NAME]"
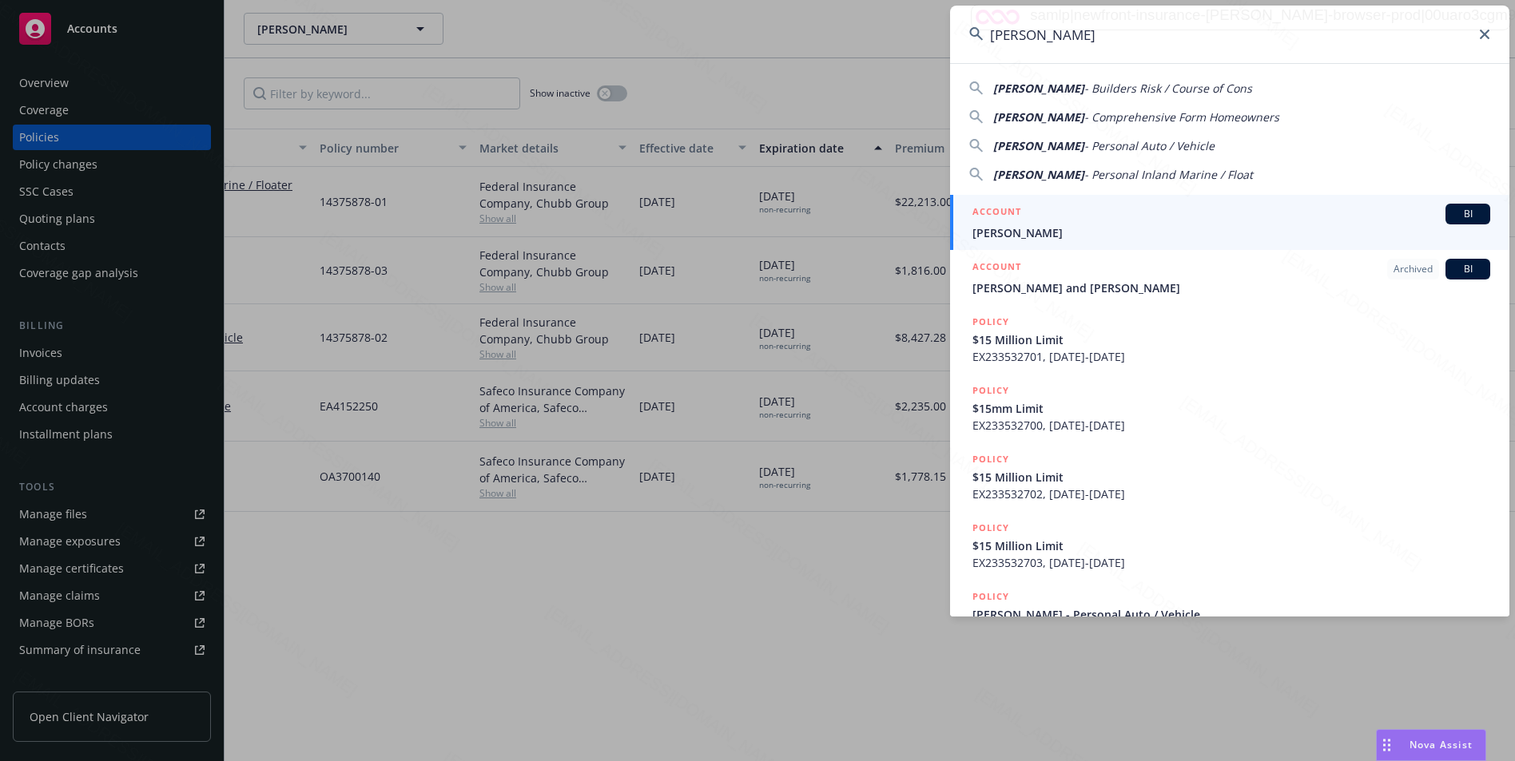
click at [1154, 43] on input "[PERSON_NAME]" at bounding box center [1229, 35] width 559 height 58
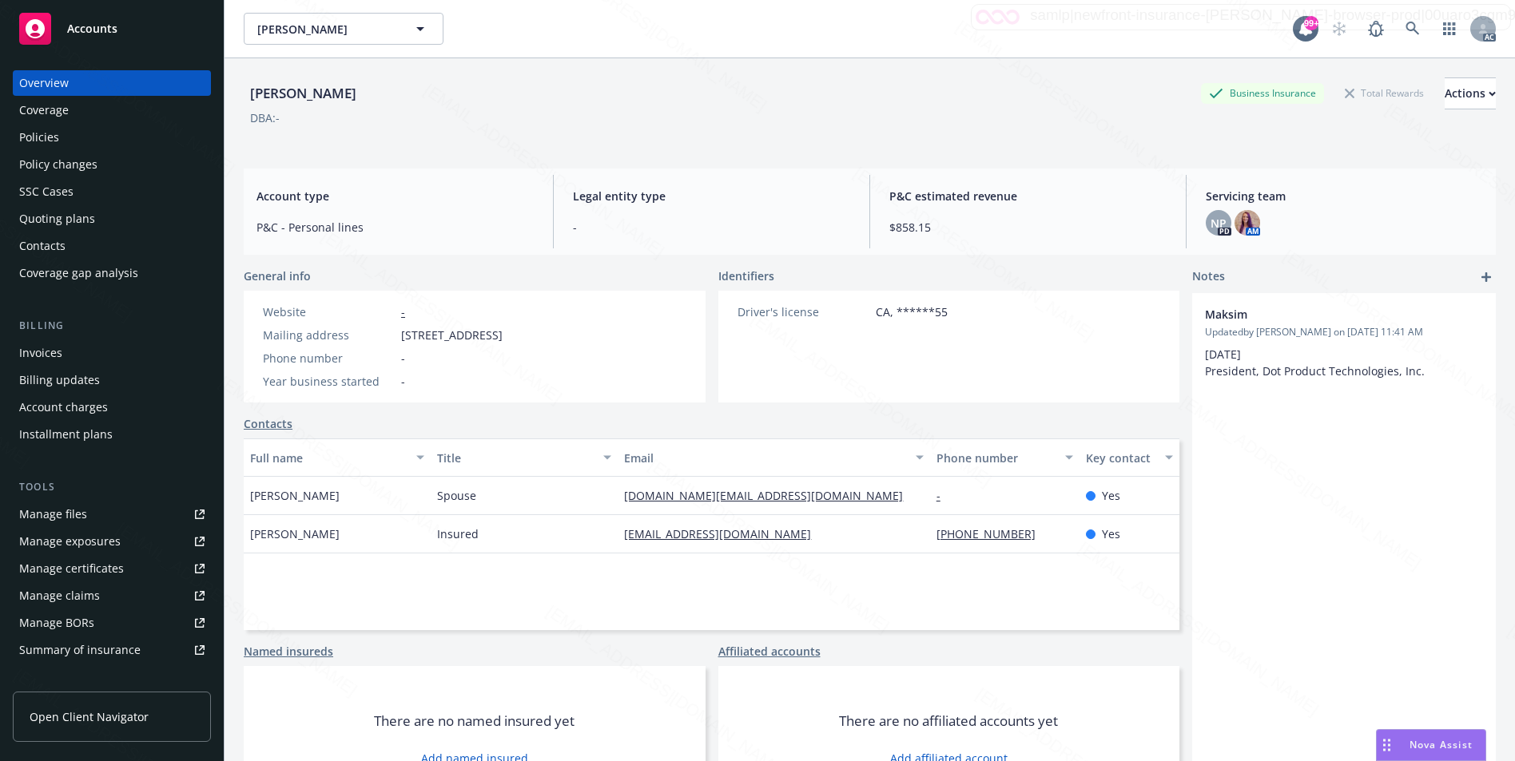
click at [68, 141] on div "Policies" at bounding box center [111, 138] width 185 height 26
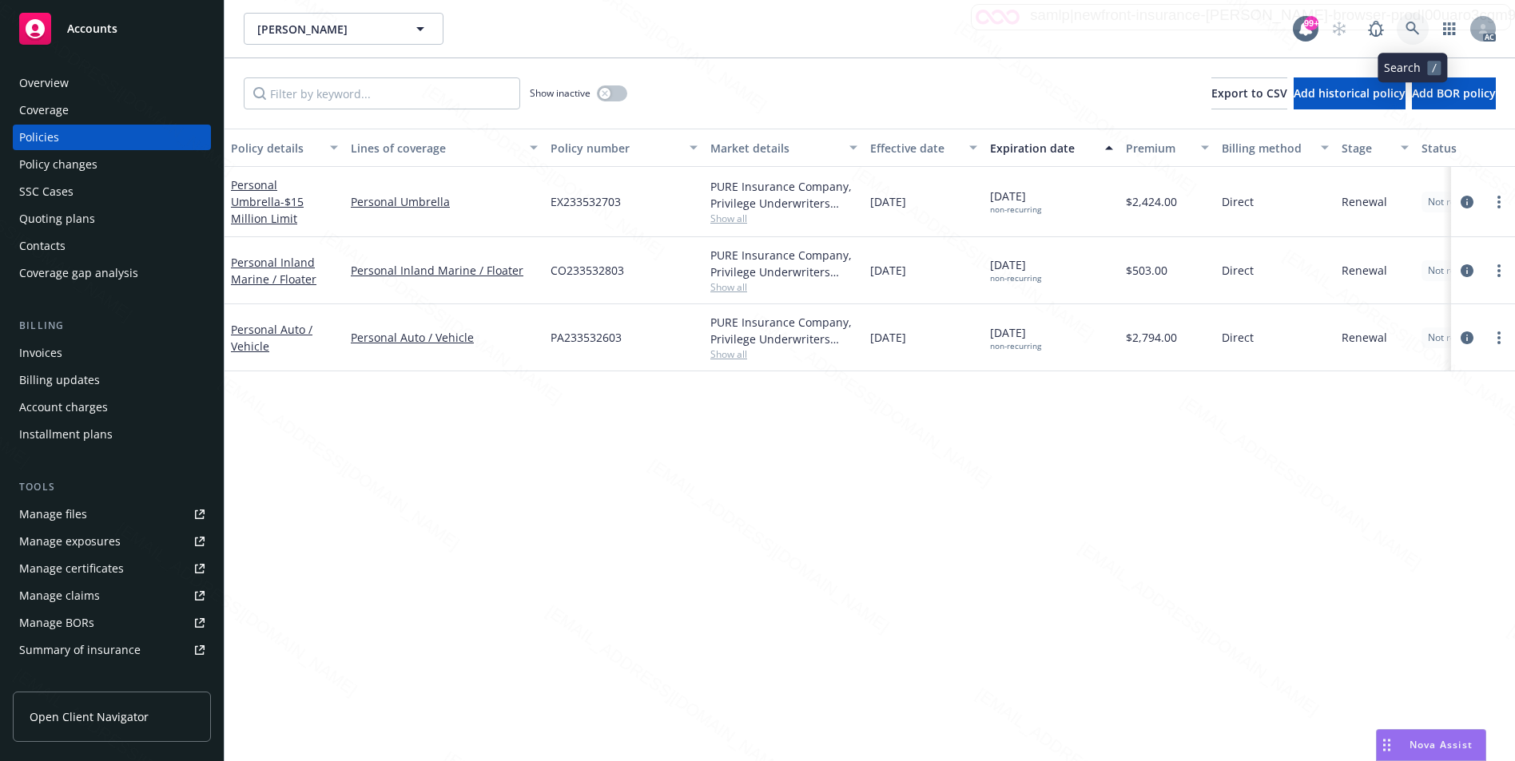
click at [1409, 32] on icon at bounding box center [1412, 29] width 14 height 14
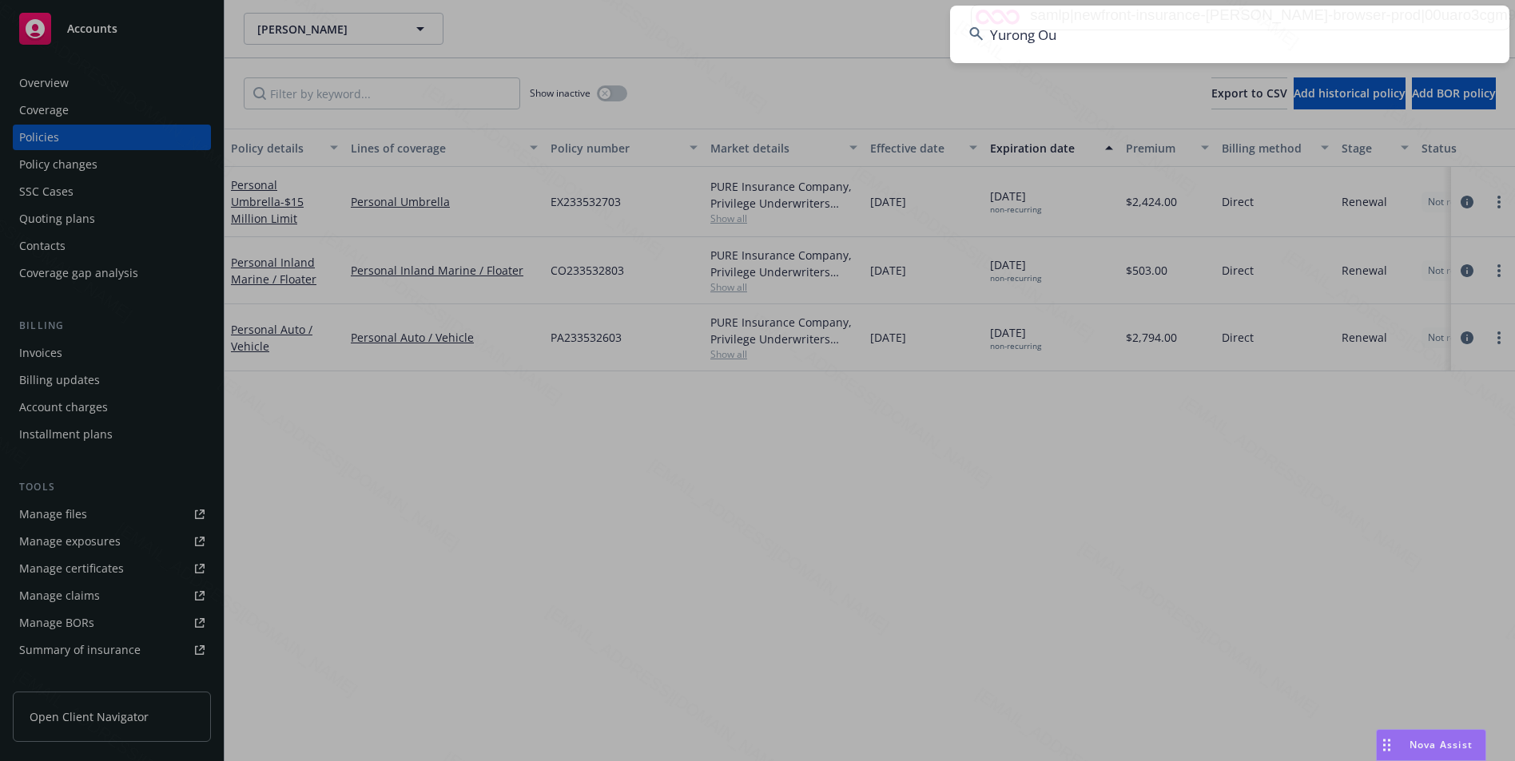
type input "Yurong Ou"
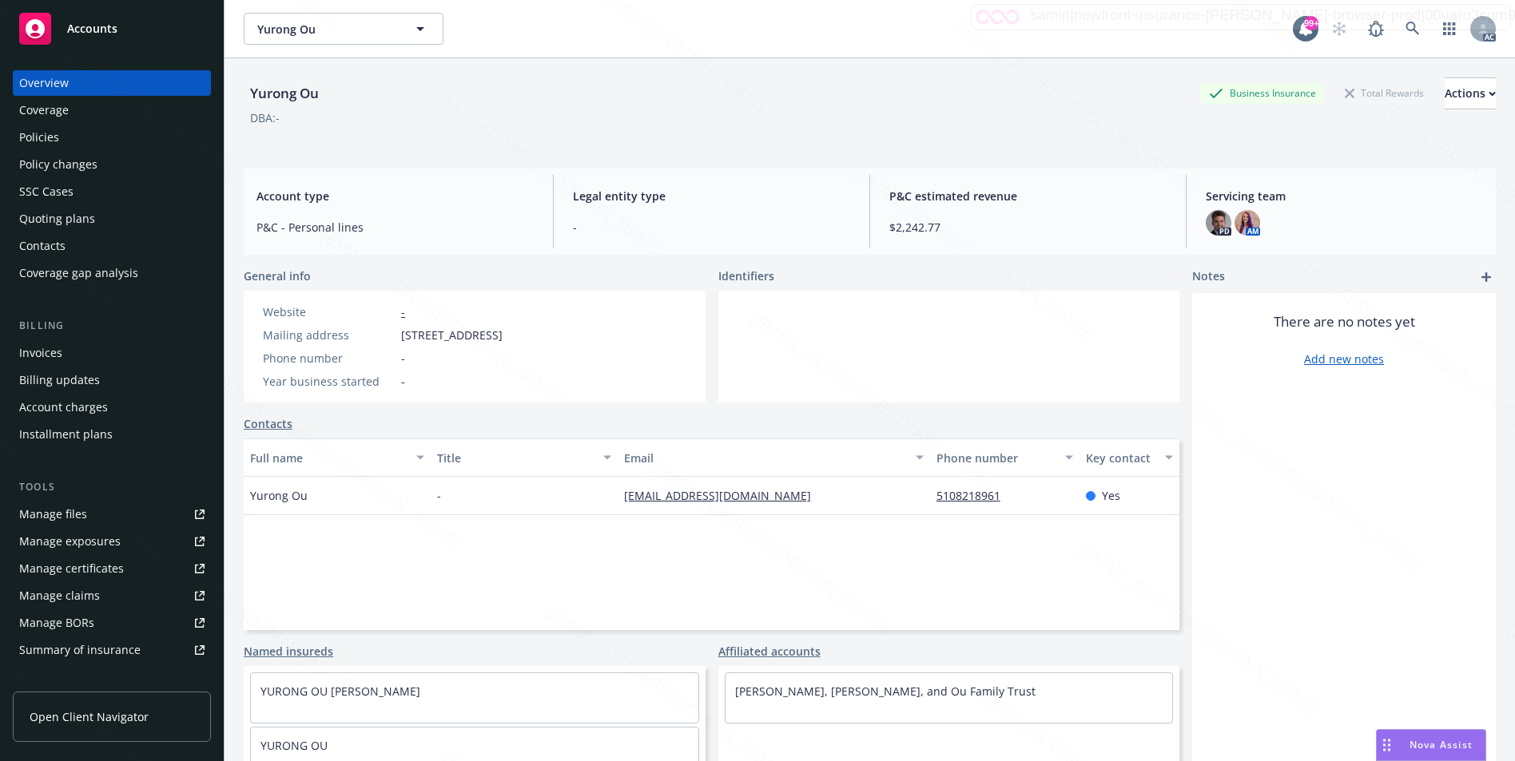
click at [72, 141] on div "Policies" at bounding box center [111, 138] width 185 height 26
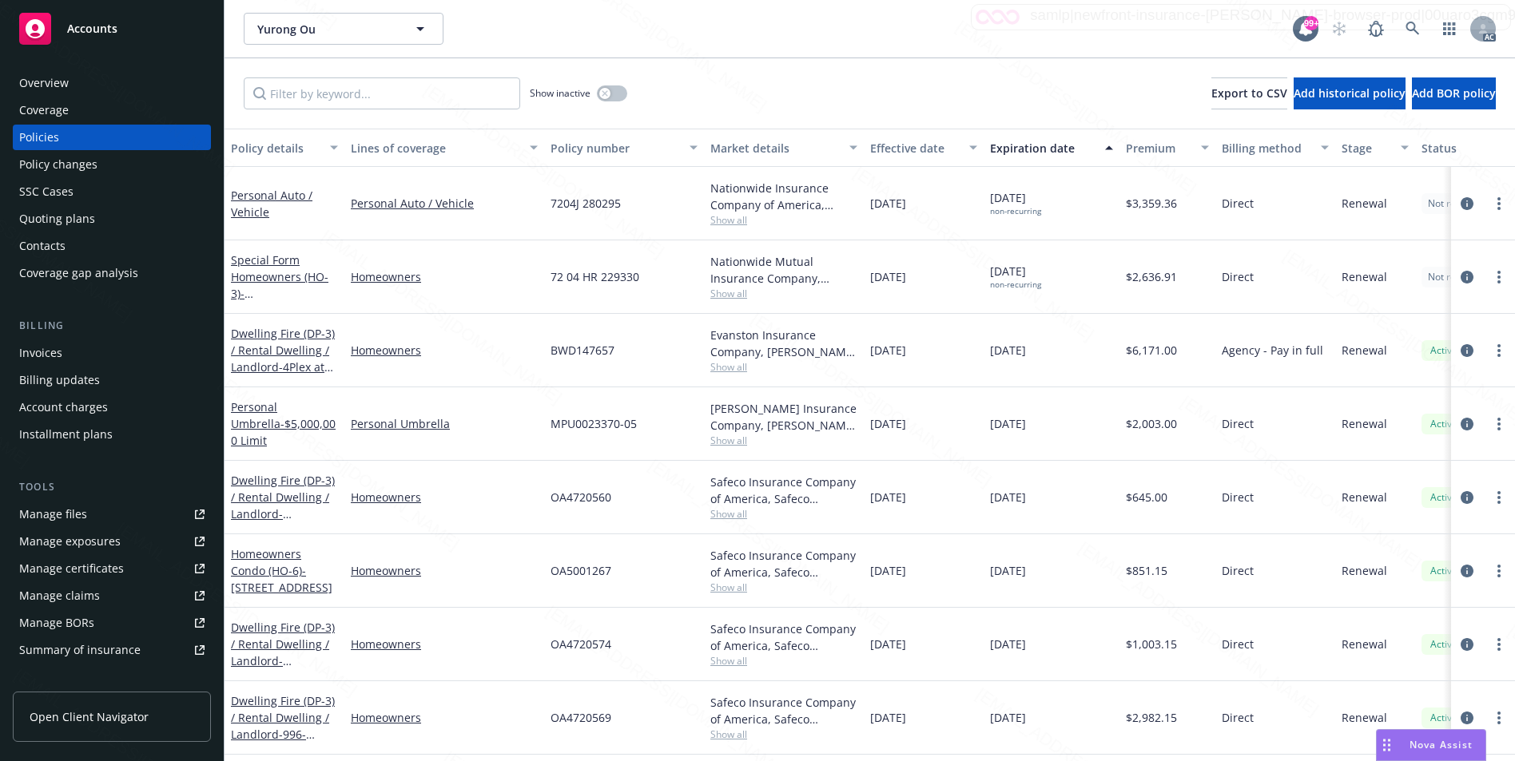
click at [1367, 5] on div "Yurong Ou Yurong Ou 99+ AC" at bounding box center [869, 29] width 1290 height 58
click at [1410, 22] on icon at bounding box center [1412, 29] width 14 height 14
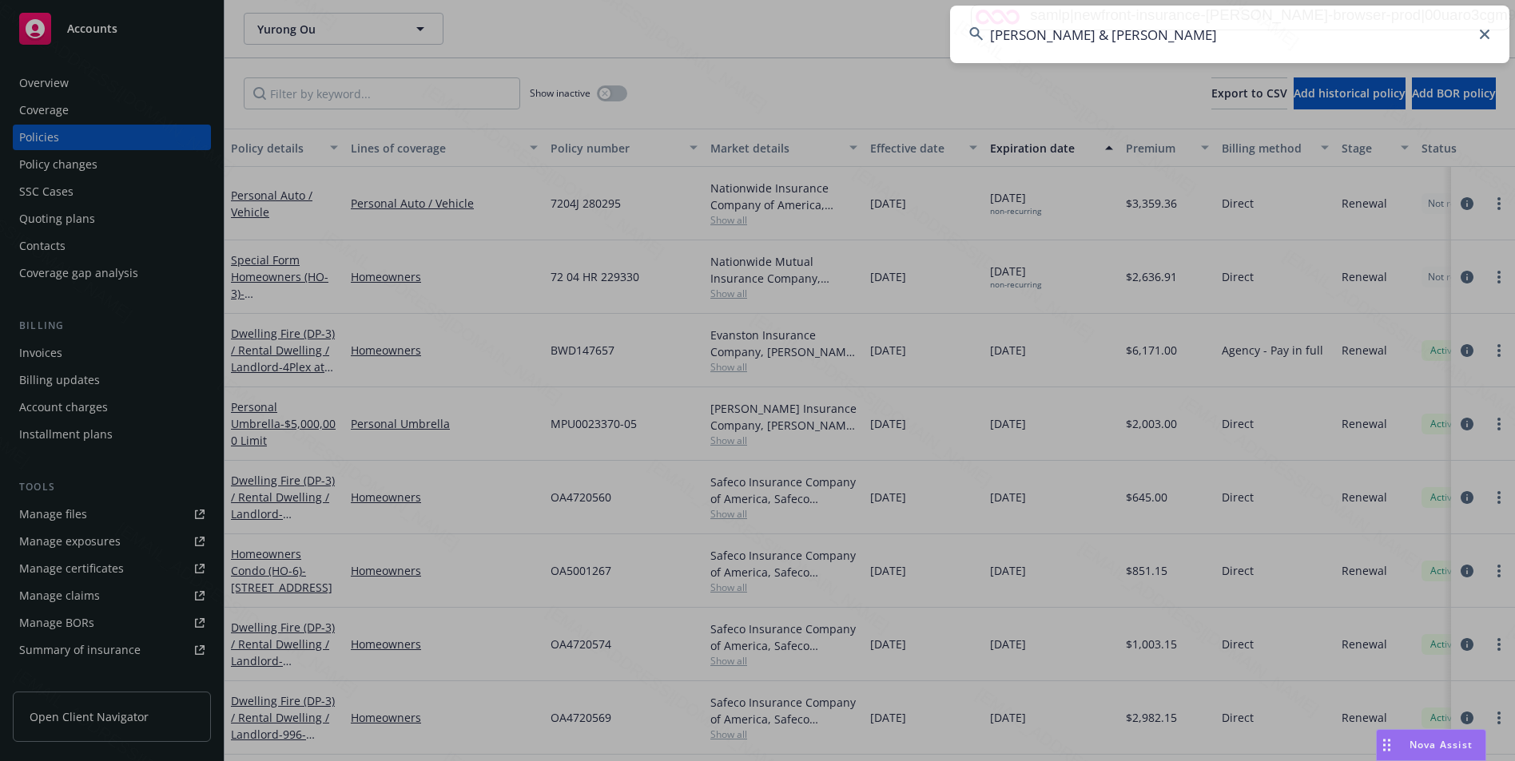
type input "[PERSON_NAME] & [PERSON_NAME]"
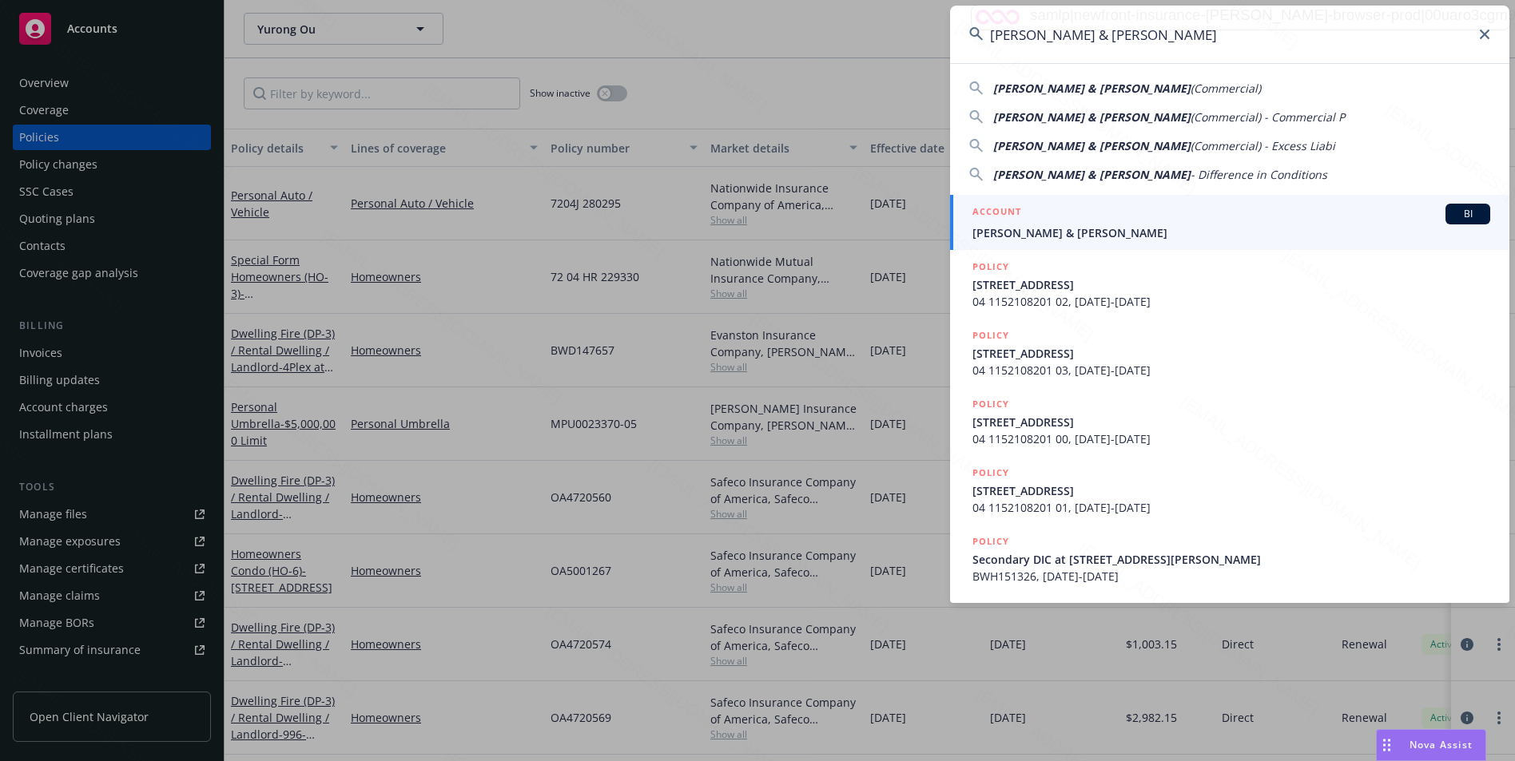
click at [1183, 31] on input "[PERSON_NAME] & [PERSON_NAME]" at bounding box center [1229, 35] width 559 height 58
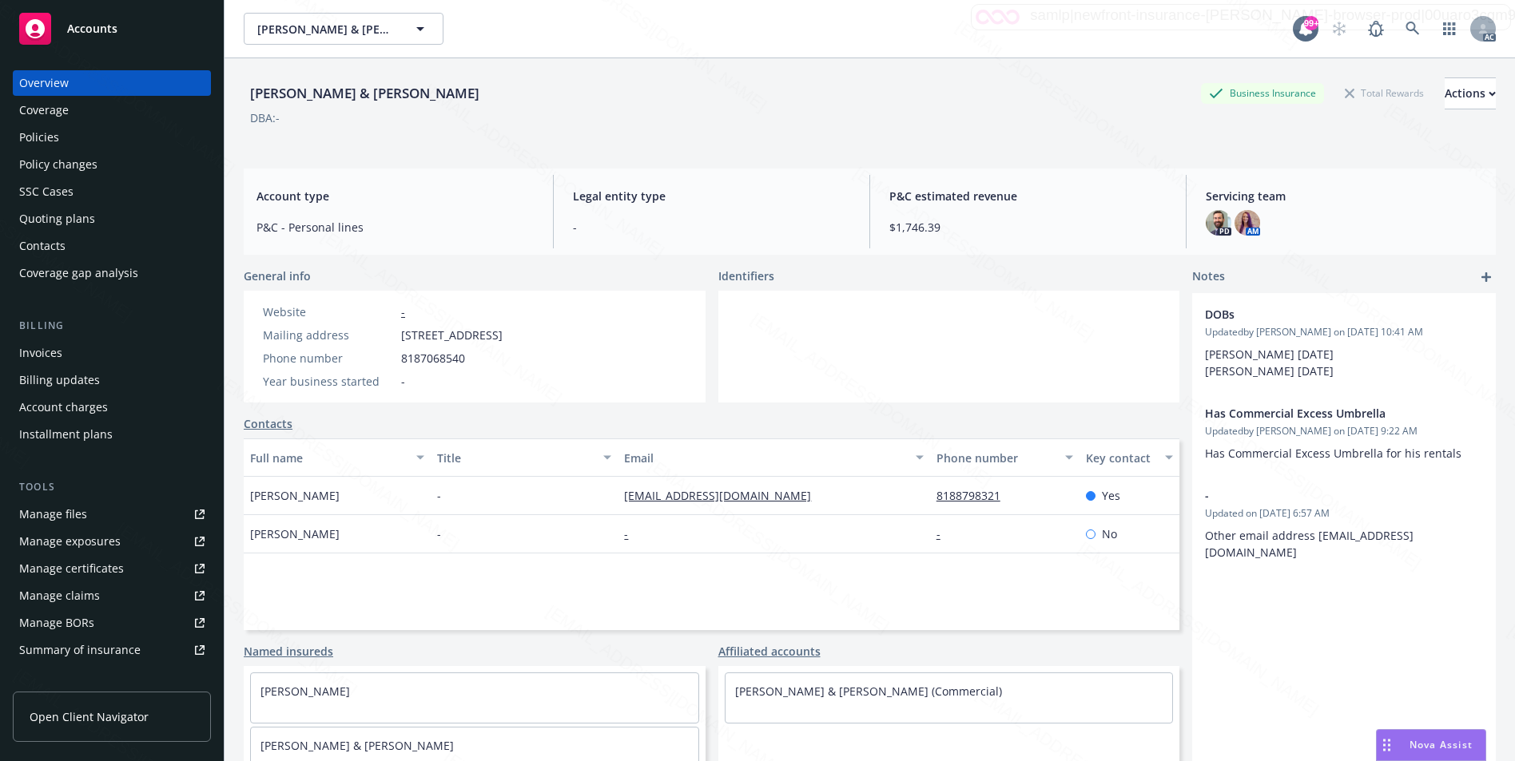
click at [75, 137] on div "Policies" at bounding box center [111, 138] width 185 height 26
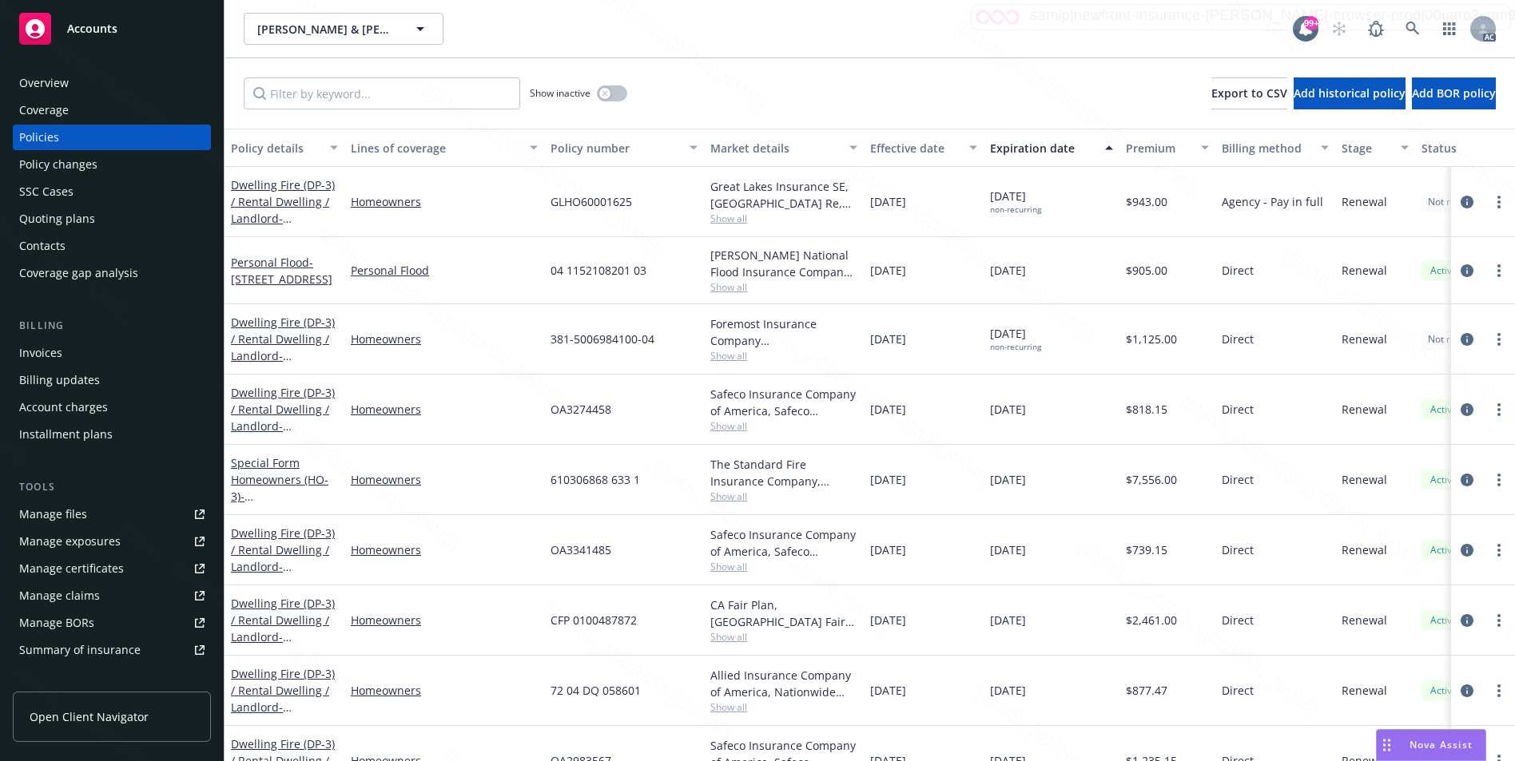
click at [764, 34] on div "[PERSON_NAME] & [PERSON_NAME], [PERSON_NAME] & [PERSON_NAME]" at bounding box center [768, 29] width 1049 height 32
click at [276, 258] on link "Personal Flood - [STREET_ADDRESS]" at bounding box center [281, 271] width 101 height 32
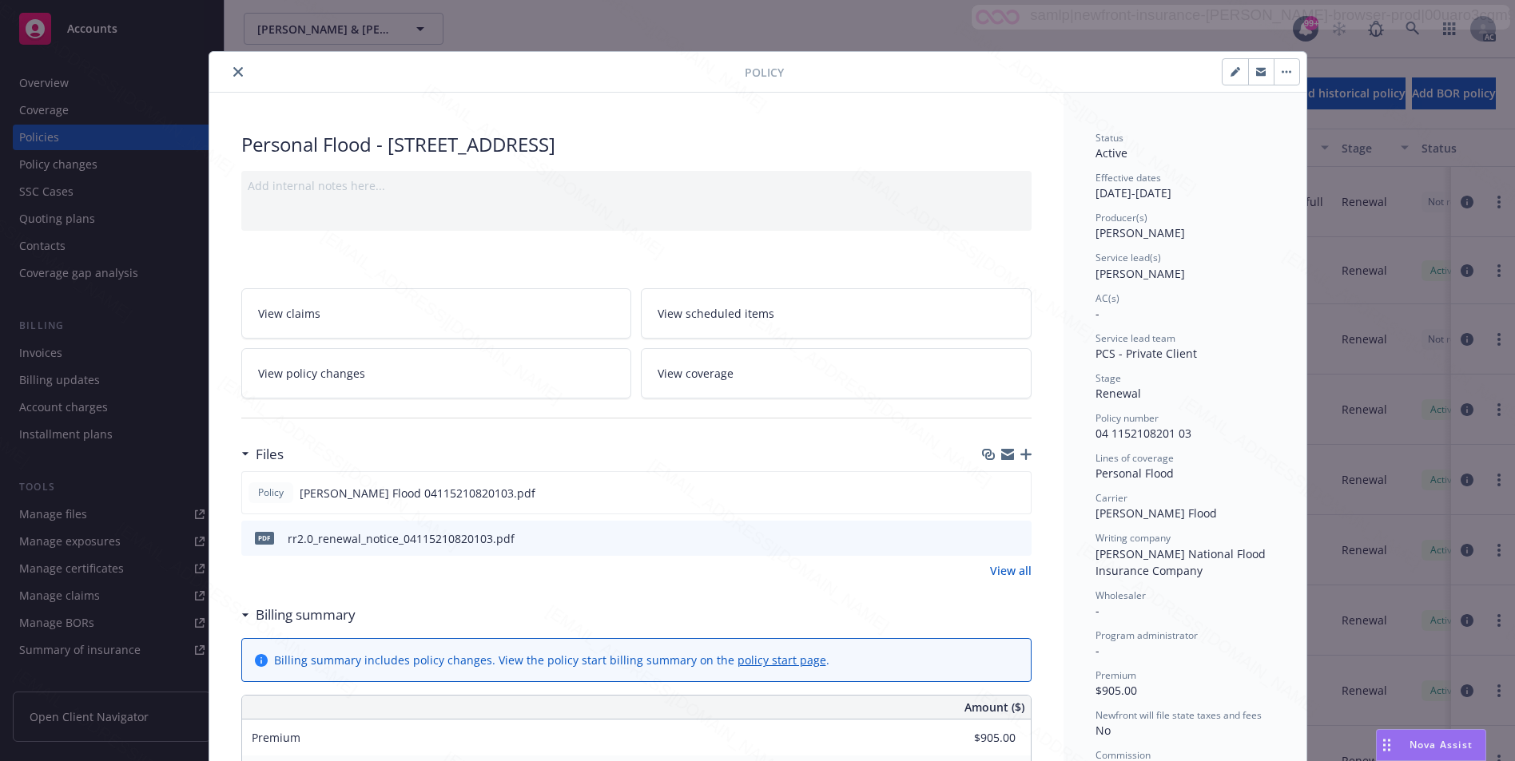
click at [321, 613] on h3 "Billing summary" at bounding box center [306, 615] width 100 height 21
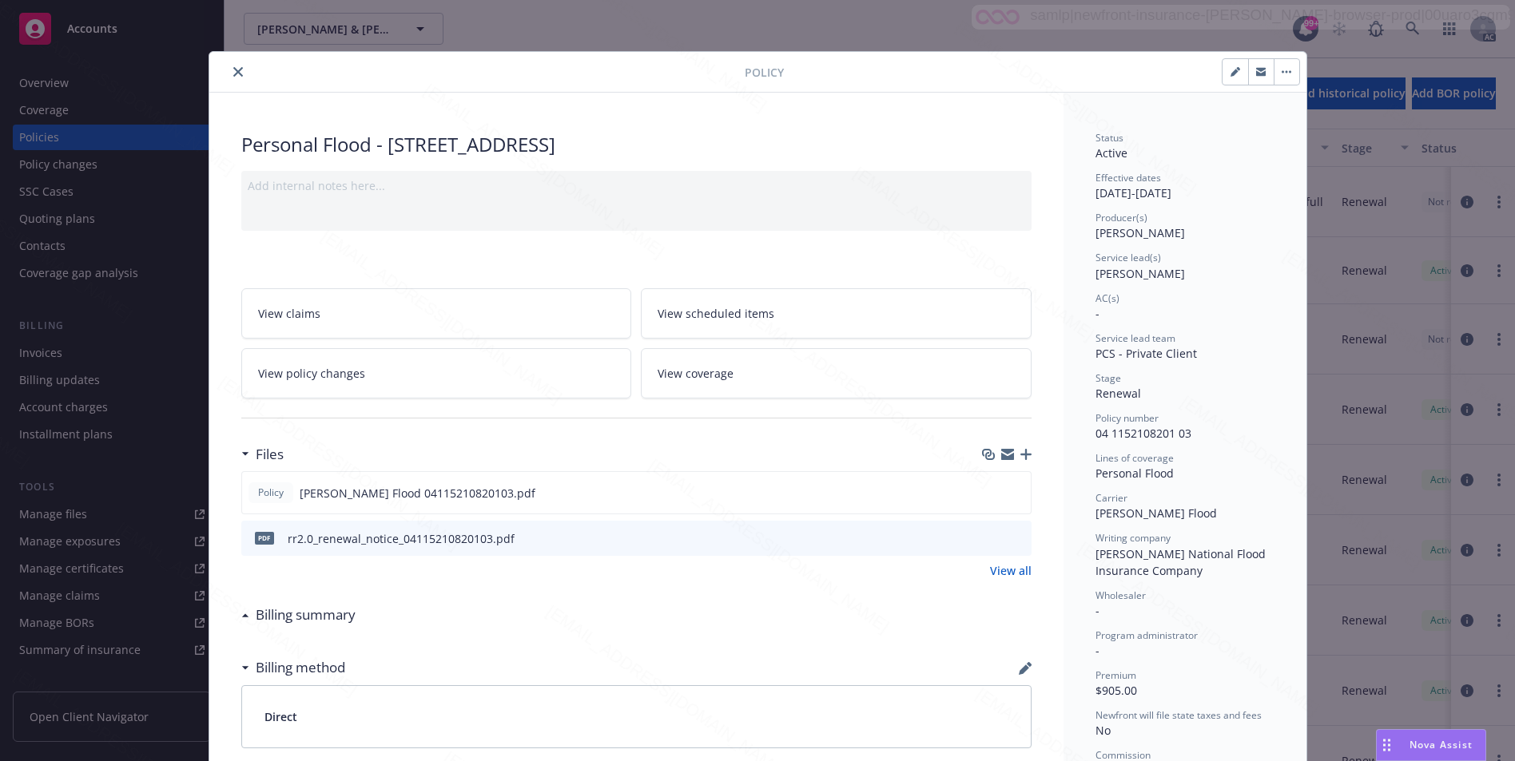
click at [277, 614] on h3 "Billing summary" at bounding box center [306, 615] width 100 height 21
